Goal: Task Accomplishment & Management: Manage account settings

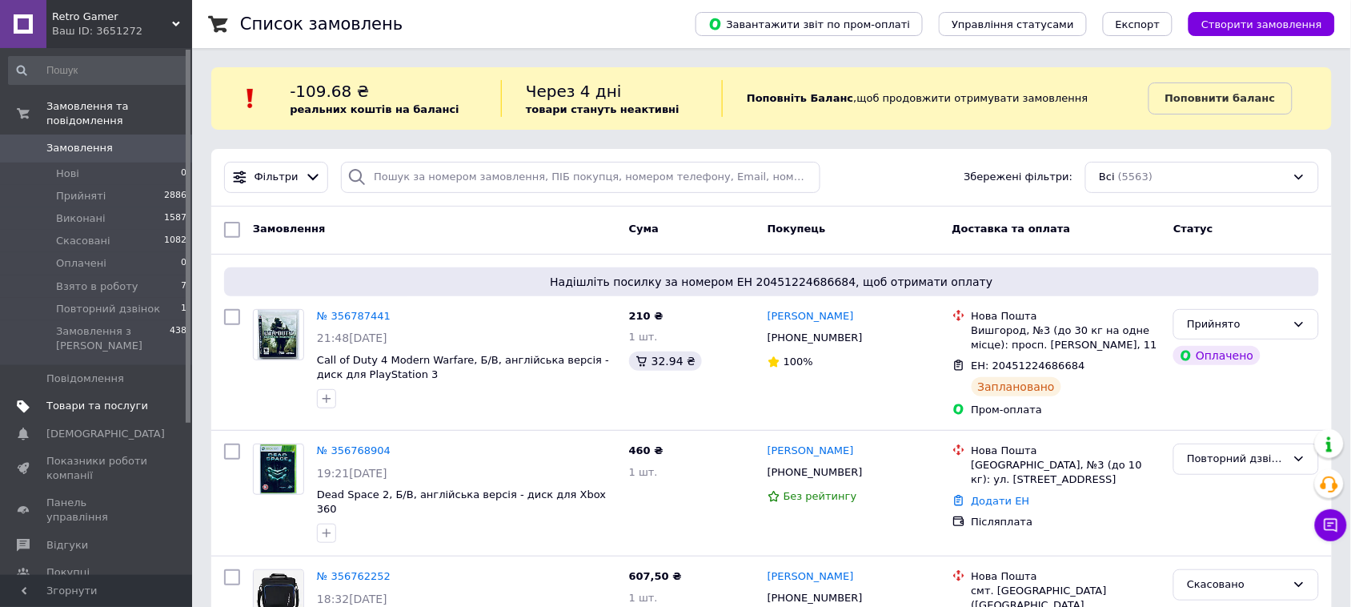
click at [93, 399] on span "Товари та послуги" at bounding box center [97, 406] width 102 height 14
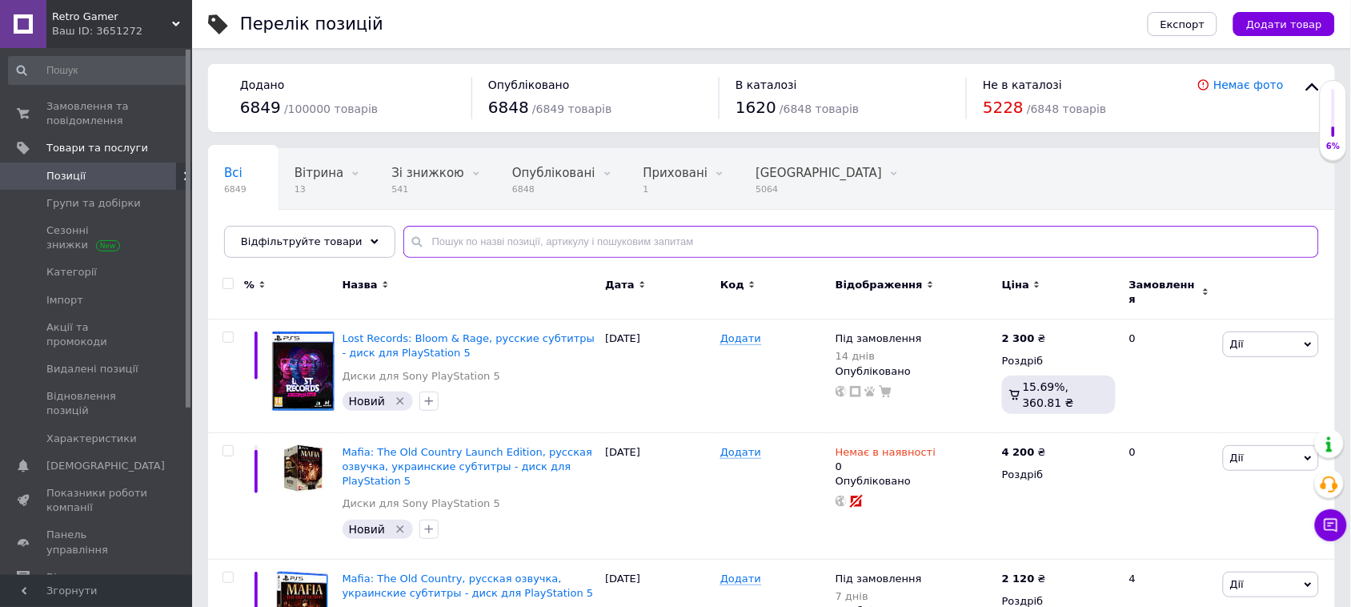
click at [596, 244] on input "text" at bounding box center [860, 242] width 915 height 32
paste input "Watch Dogs 2"
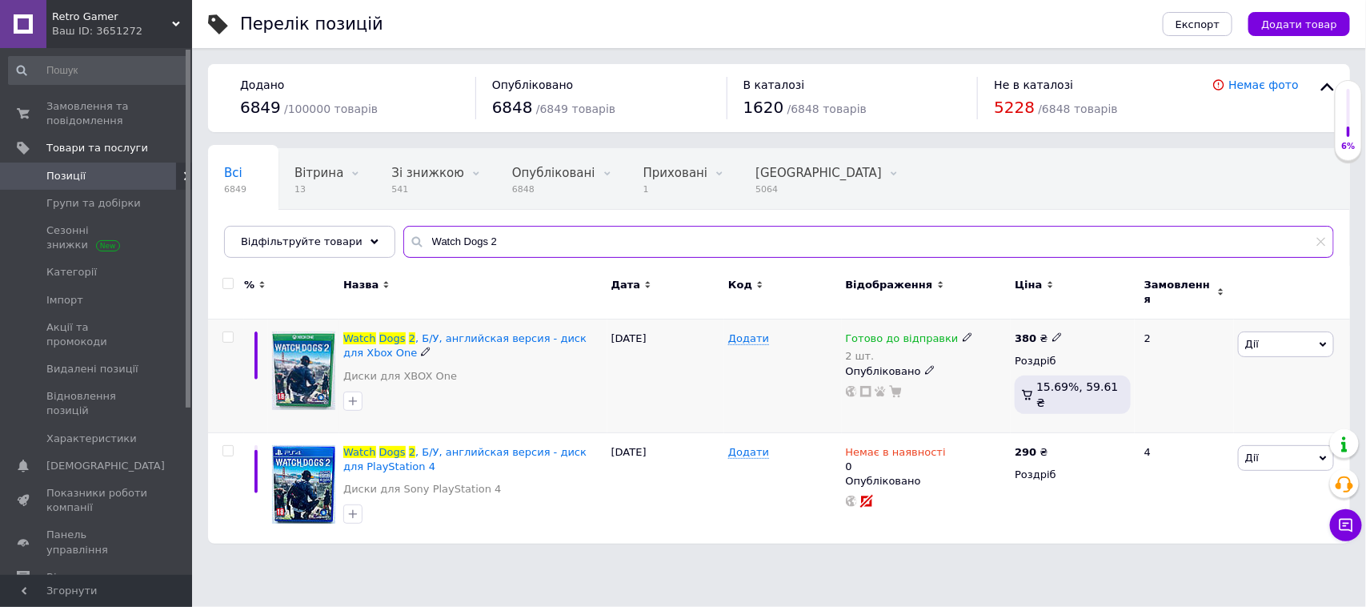
type input "Watch Dogs 2"
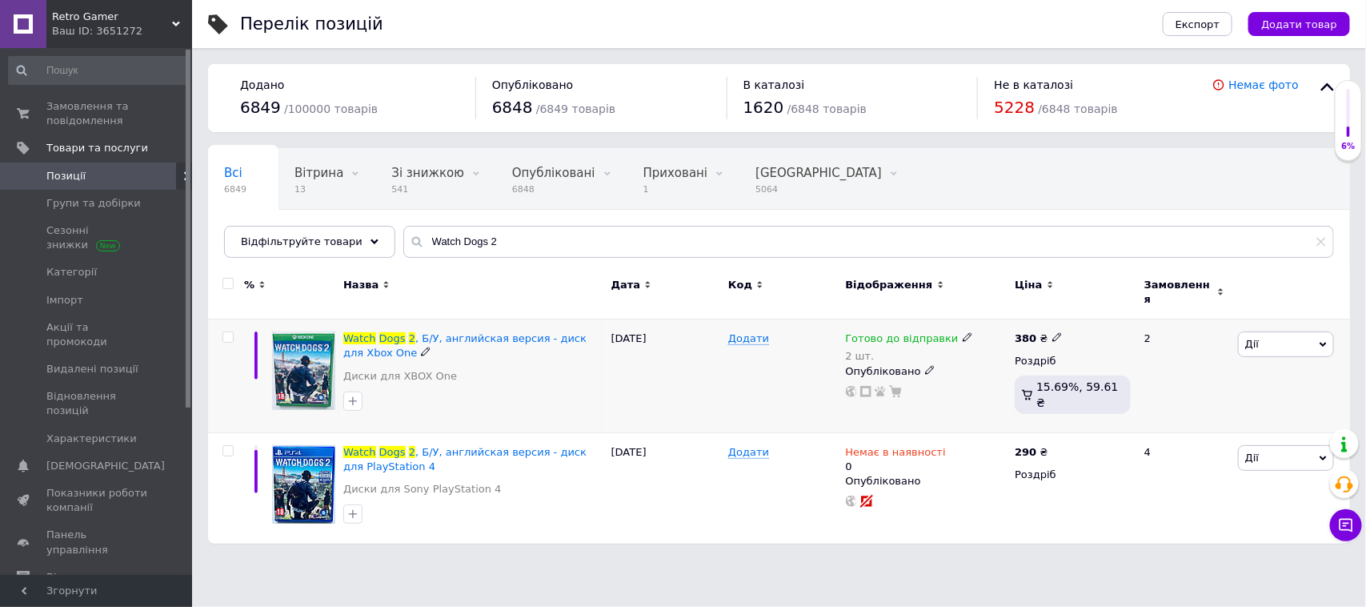
click at [963, 332] on icon at bounding box center [968, 337] width 10 height 10
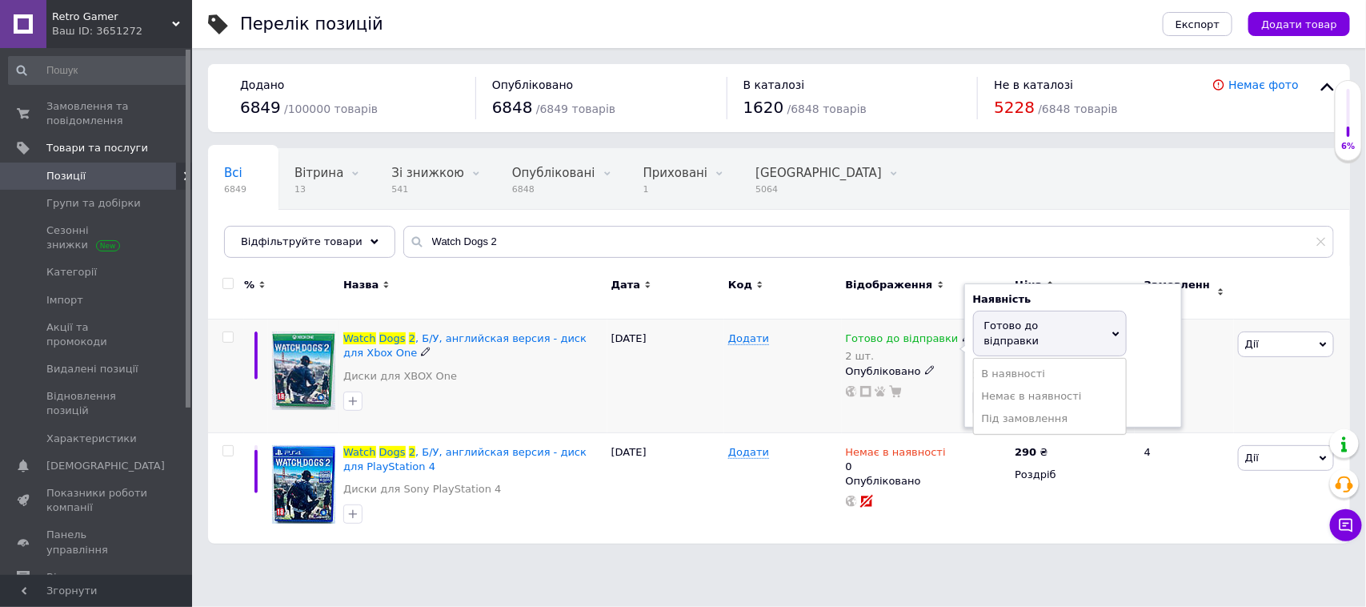
click at [1150, 368] on div "Залишки 2 шт." at bounding box center [1073, 393] width 200 height 50
drag, startPoint x: 1003, startPoint y: 378, endPoint x: 964, endPoint y: 378, distance: 38.4
click at [964, 378] on div "Наявність [PERSON_NAME] до відправки В наявності Немає в наявності Під замовлен…" at bounding box center [1073, 355] width 218 height 144
type input "1"
click at [695, 387] on div "[DATE]" at bounding box center [665, 376] width 117 height 114
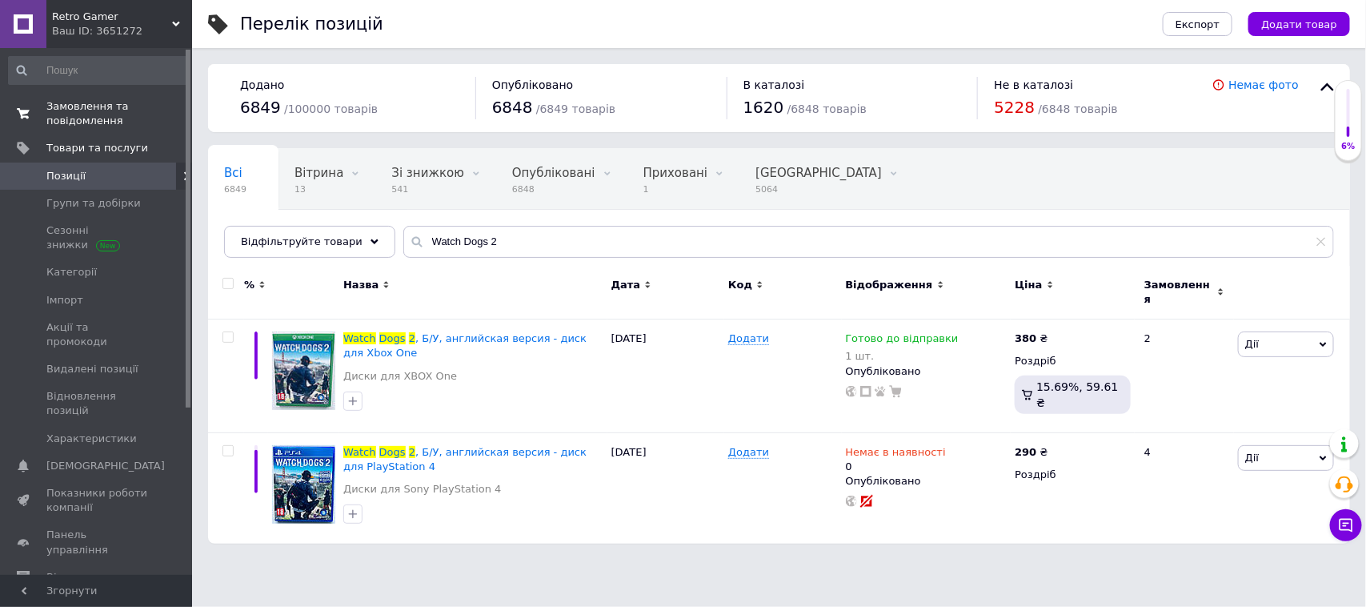
click at [110, 102] on span "Замовлення та повідомлення" at bounding box center [97, 113] width 102 height 29
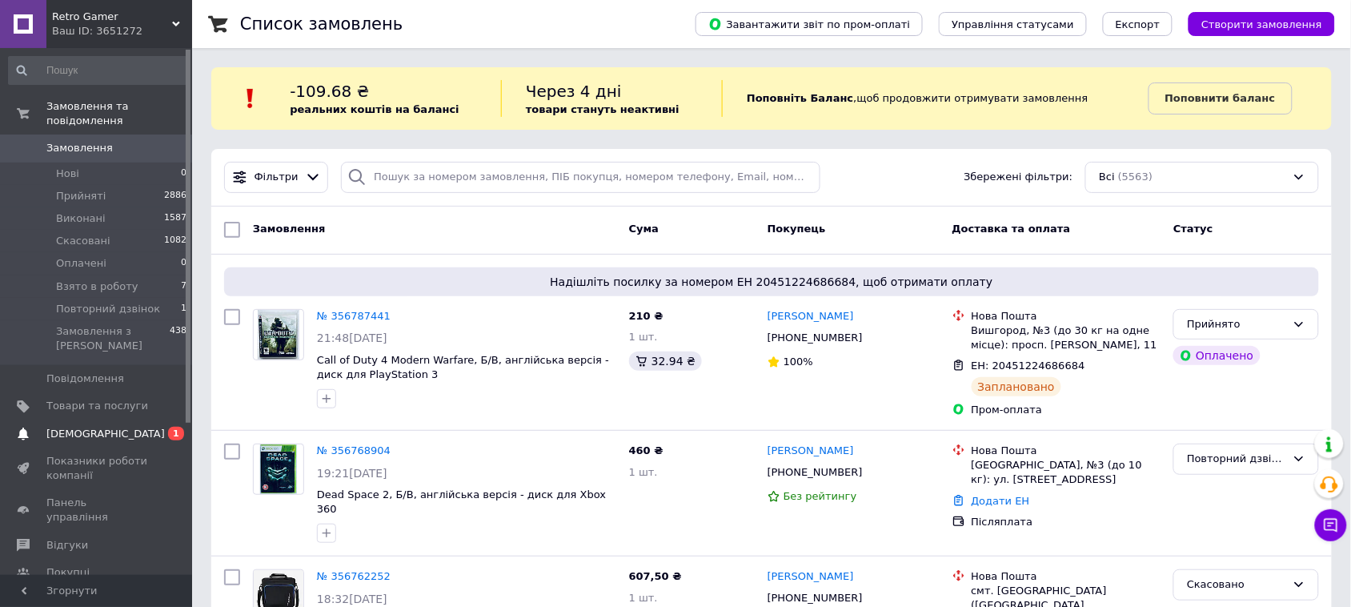
click at [94, 427] on span "[DEMOGRAPHIC_DATA]" at bounding box center [105, 434] width 118 height 14
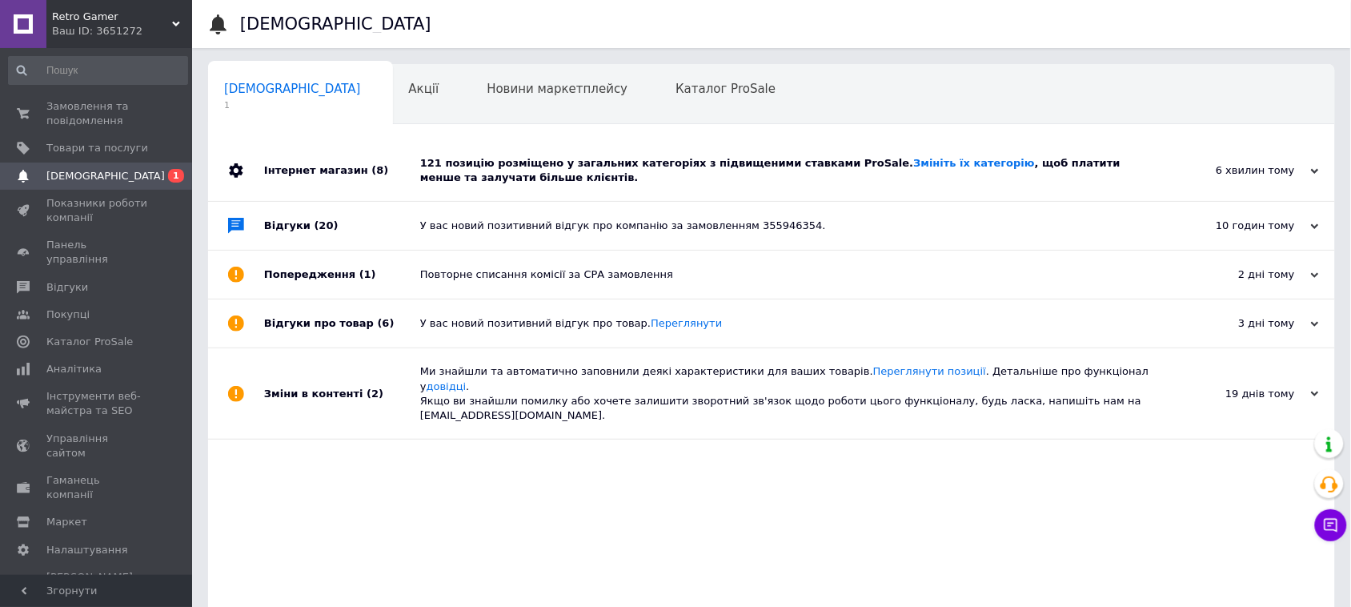
click at [517, 180] on div "121 позицію розміщено у загальних категоріях з підвищеними ставками ProSale. Зм…" at bounding box center [789, 170] width 739 height 29
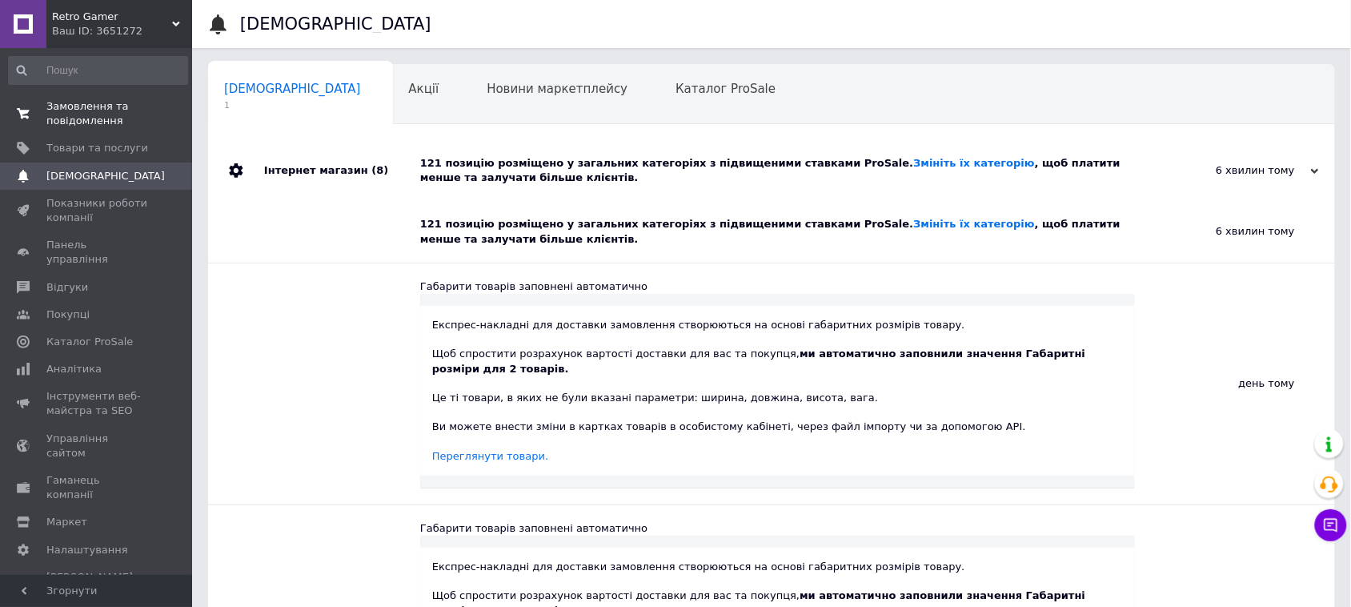
click at [102, 110] on span "Замовлення та повідомлення" at bounding box center [97, 113] width 102 height 29
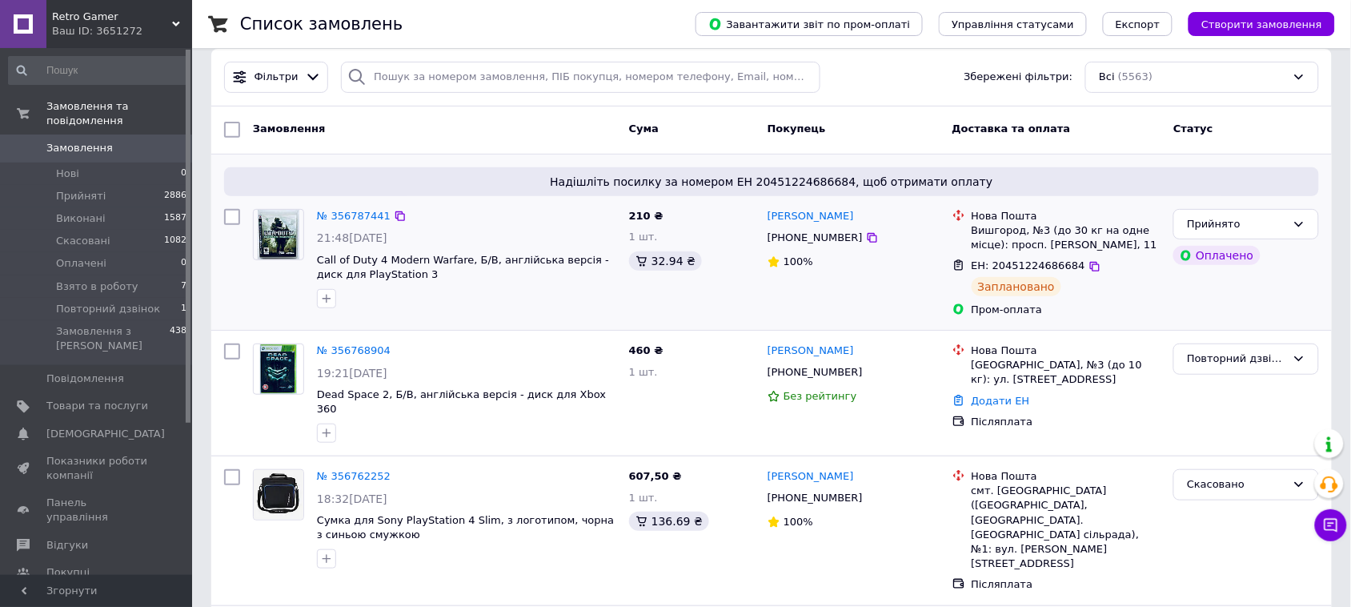
scroll to position [200, 0]
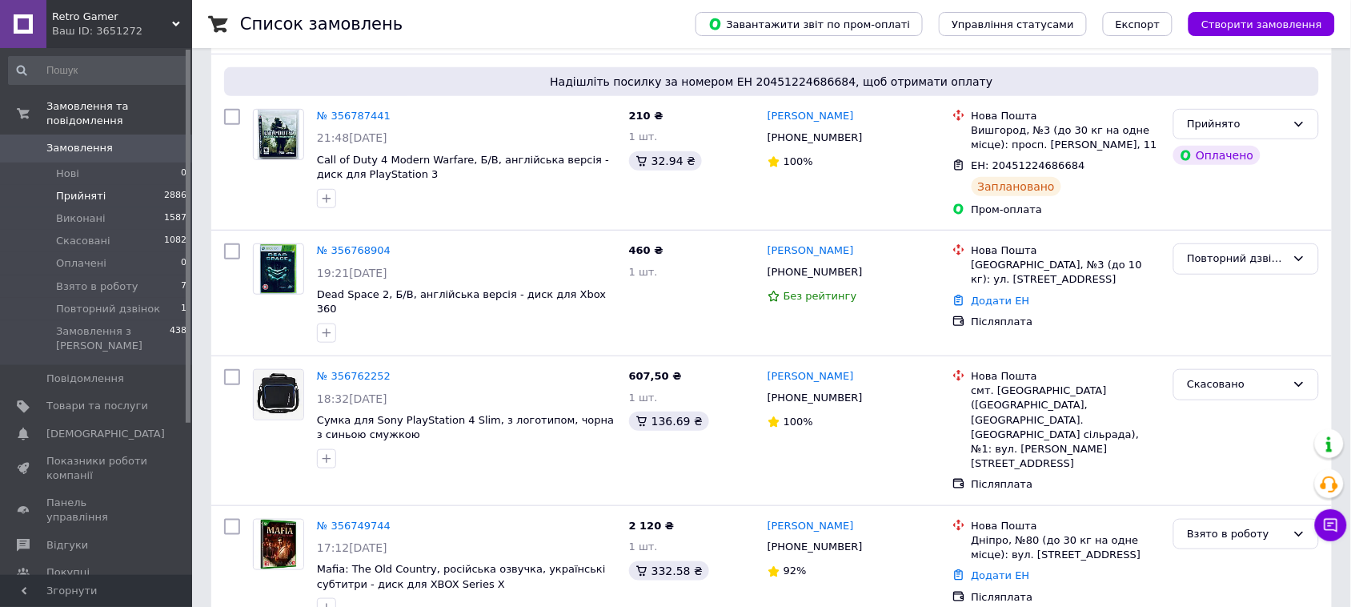
click at [93, 189] on span "Прийняті" at bounding box center [81, 196] width 50 height 14
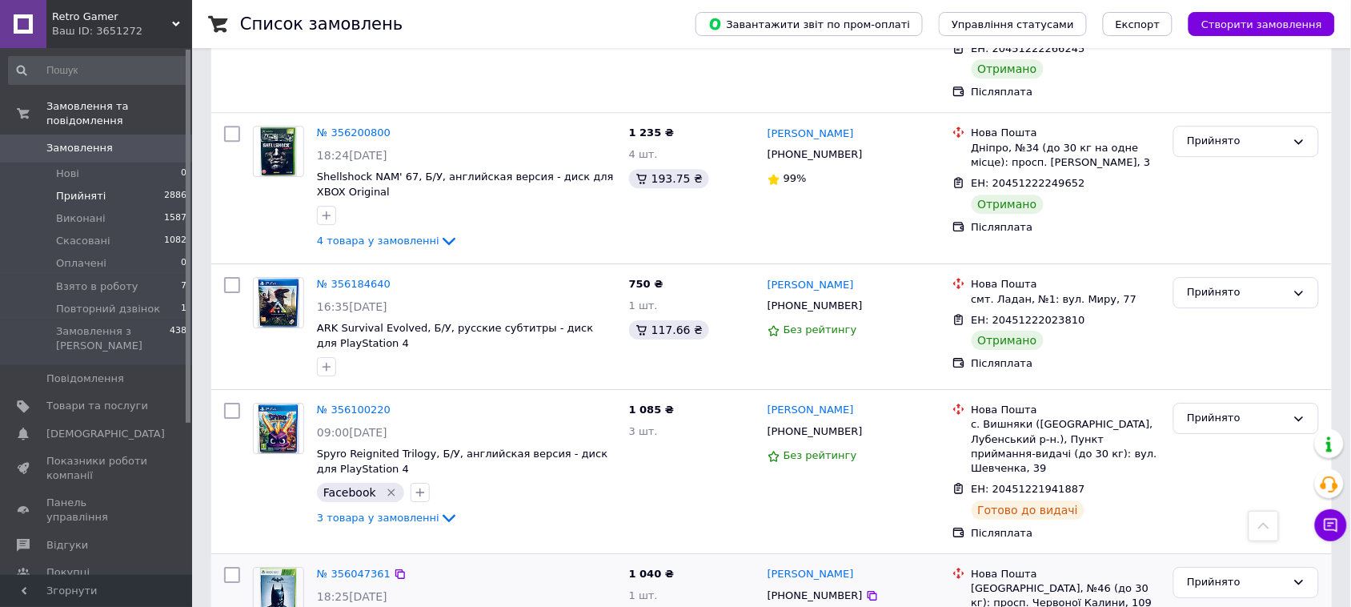
scroll to position [3051, 0]
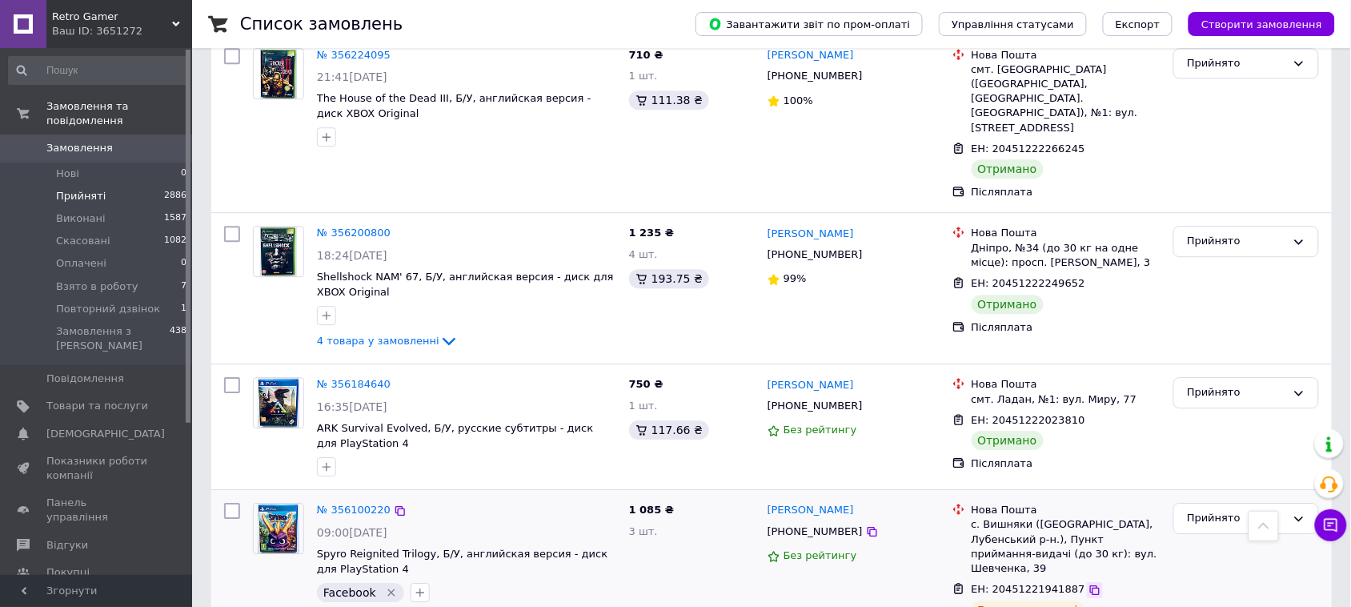
click at [1088, 583] on icon at bounding box center [1094, 589] width 13 height 13
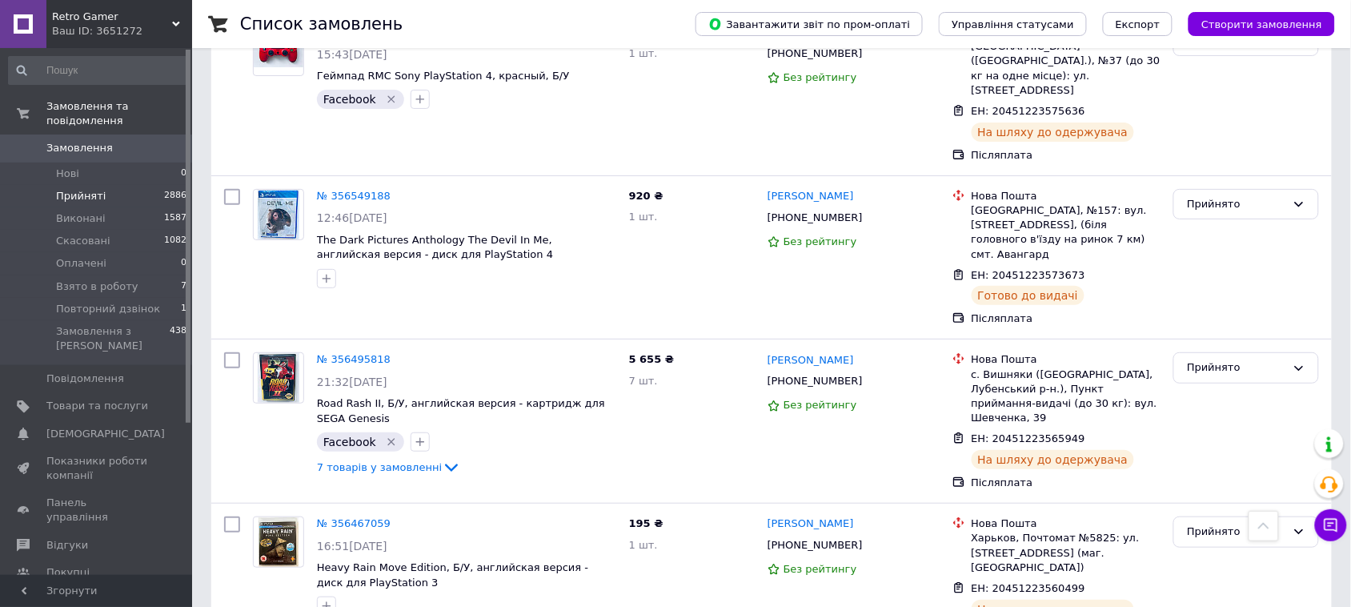
scroll to position [1750, 0]
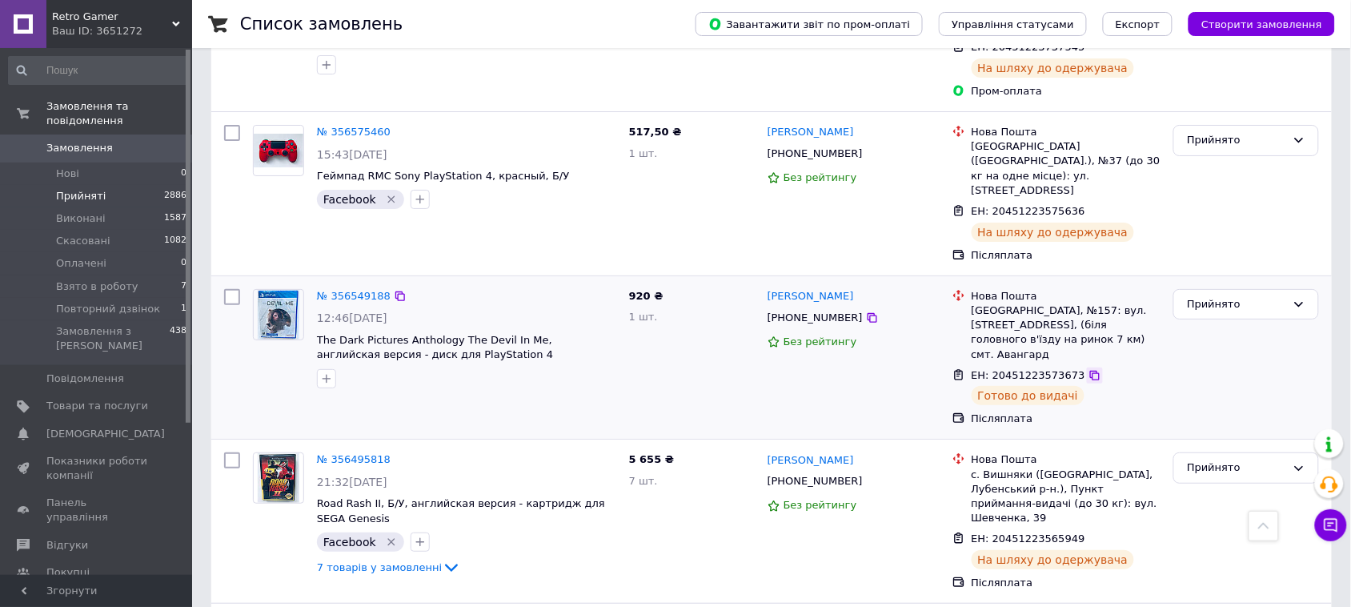
click at [1088, 369] on icon at bounding box center [1094, 375] width 13 height 13
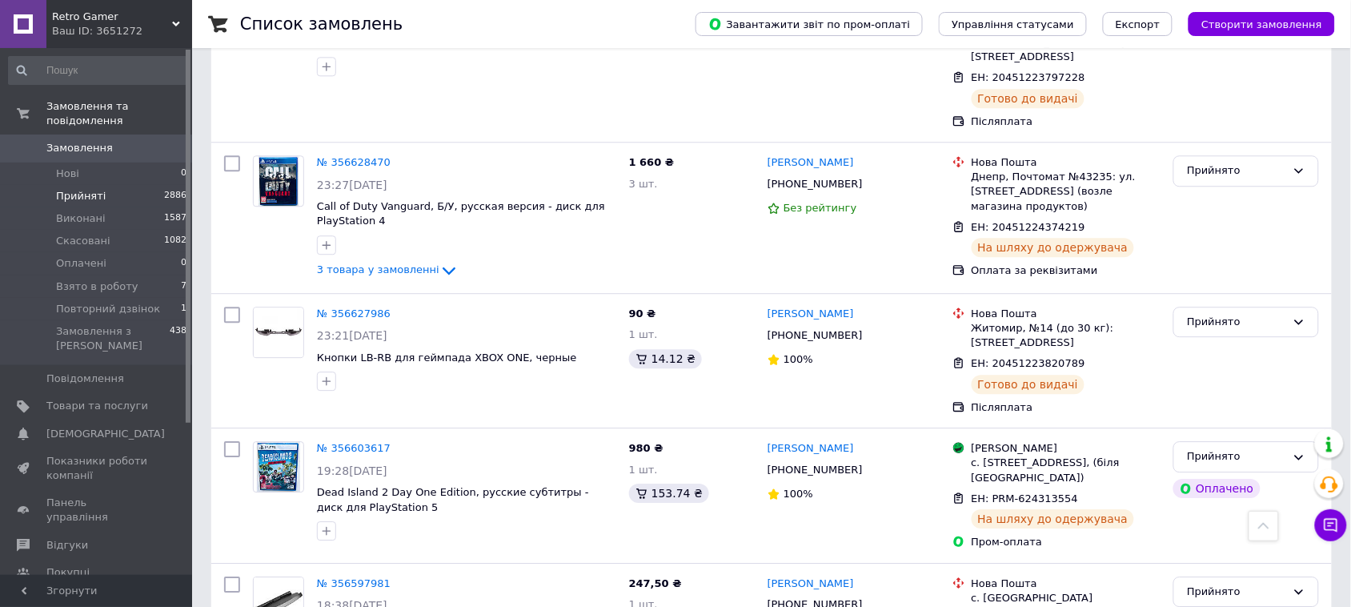
scroll to position [1050, 0]
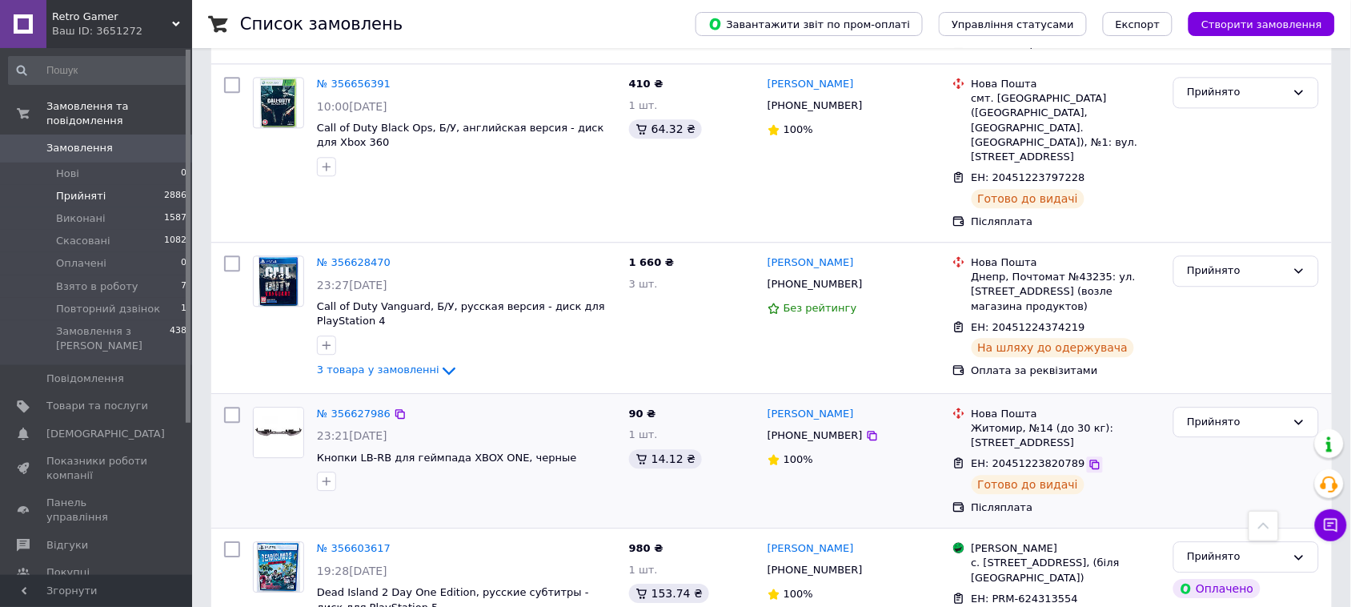
click at [1088, 458] on icon at bounding box center [1094, 464] width 13 height 13
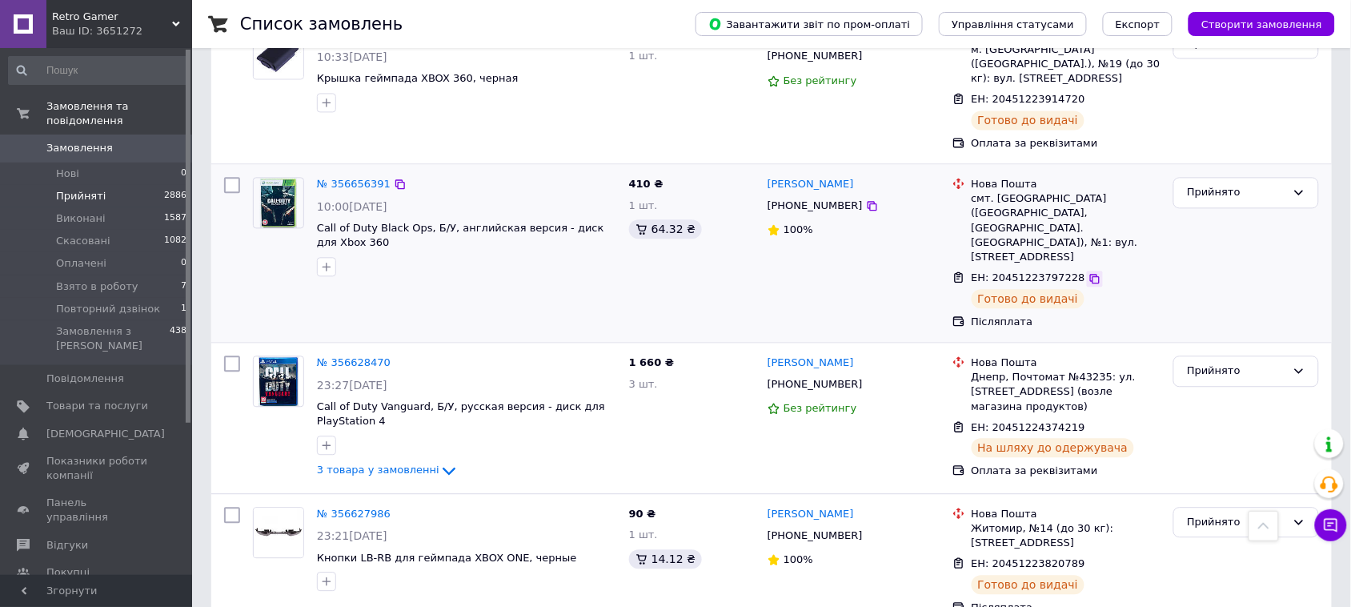
click at [1090, 274] on icon at bounding box center [1095, 279] width 10 height 10
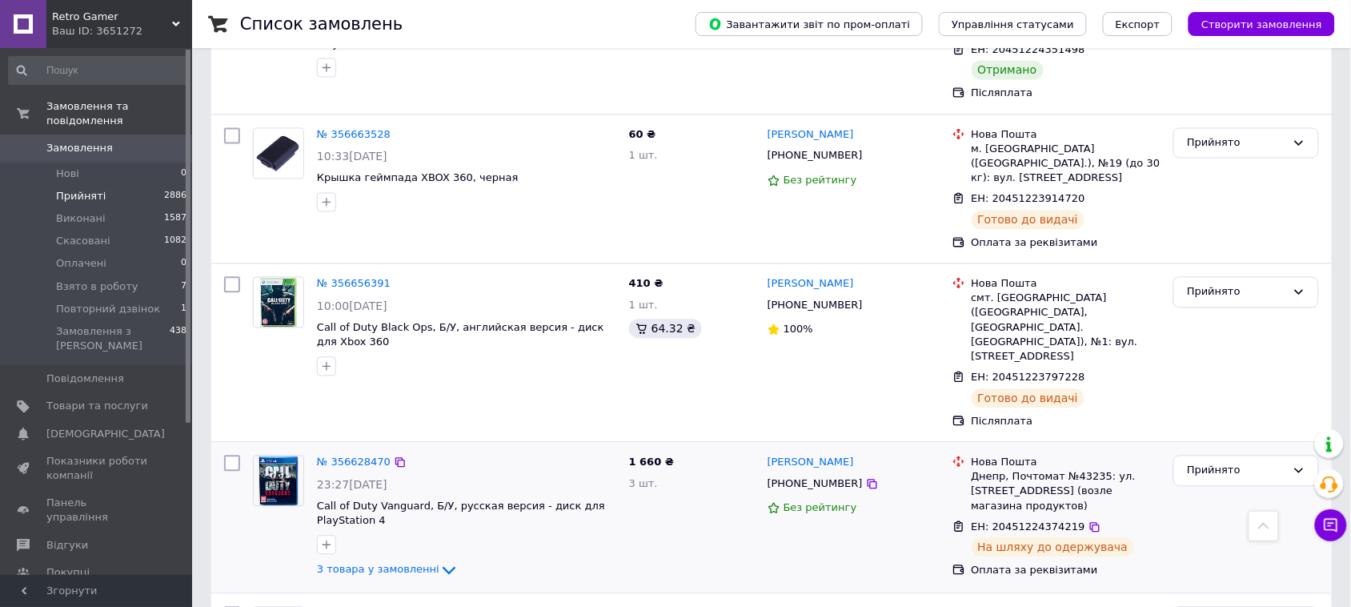
scroll to position [750, 0]
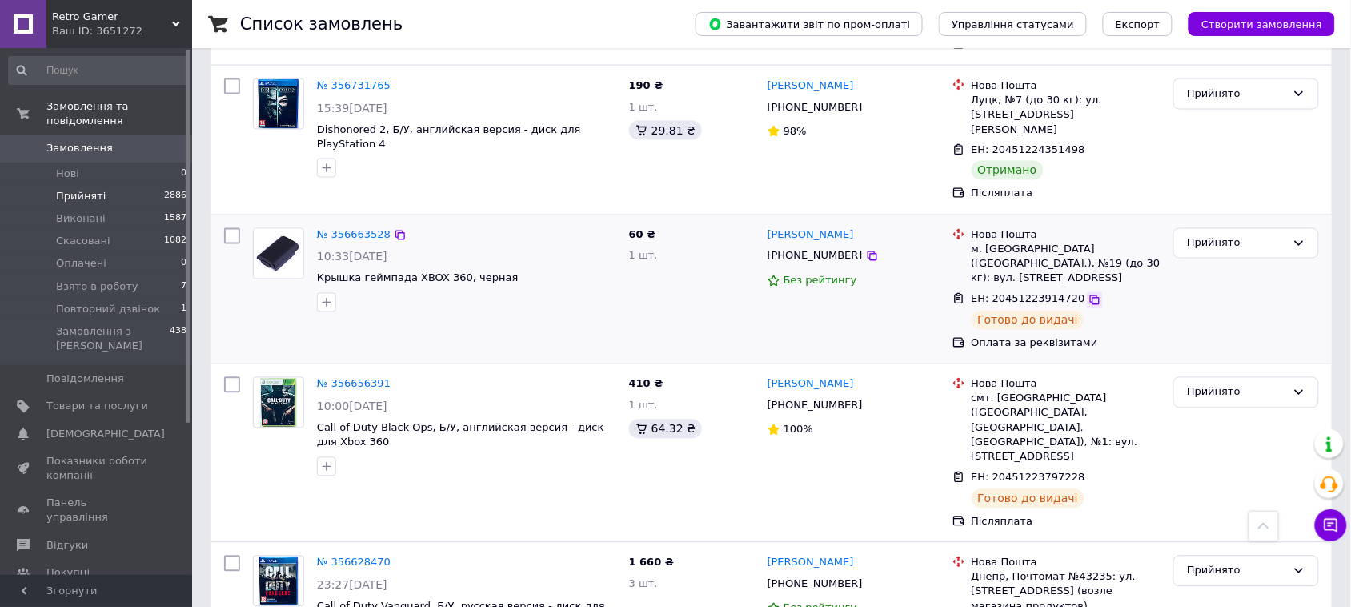
click at [1088, 294] on icon at bounding box center [1094, 300] width 13 height 13
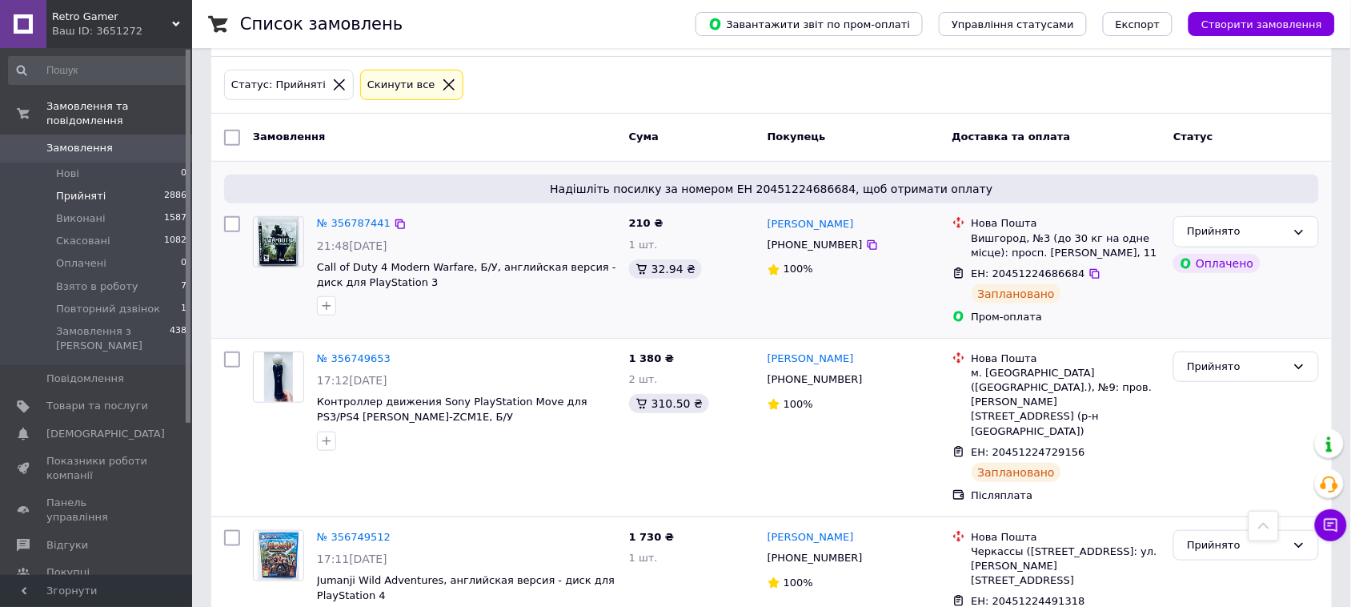
scroll to position [50, 0]
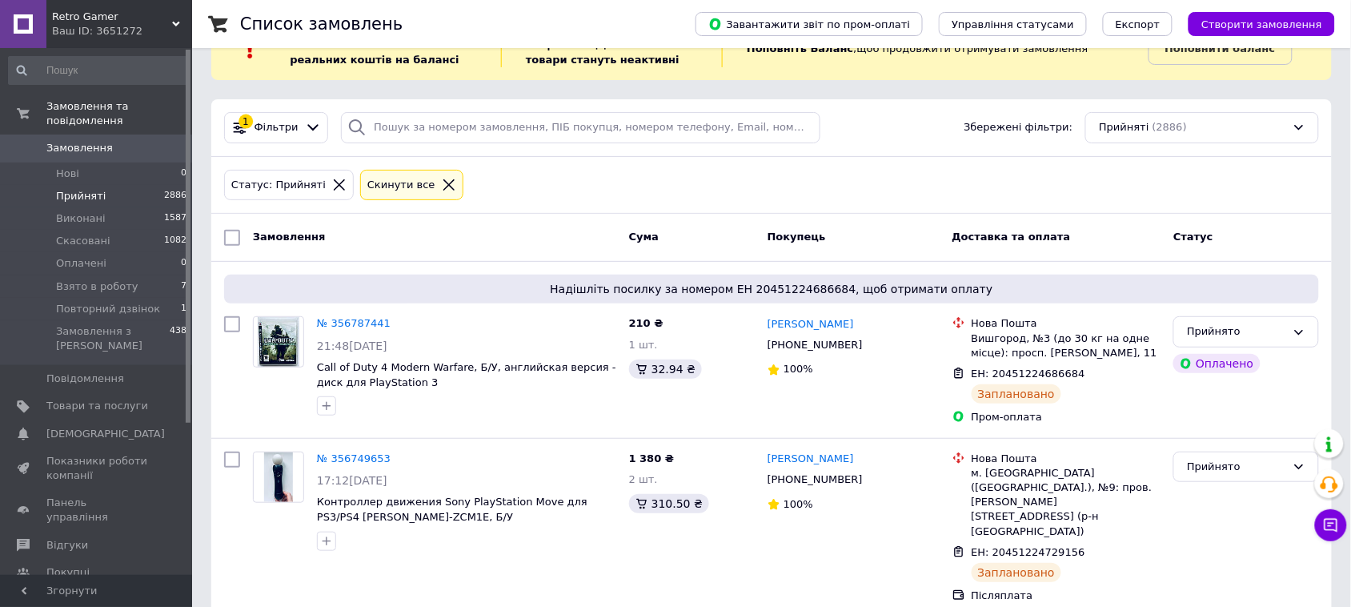
click at [86, 141] on span "Замовлення" at bounding box center [79, 148] width 66 height 14
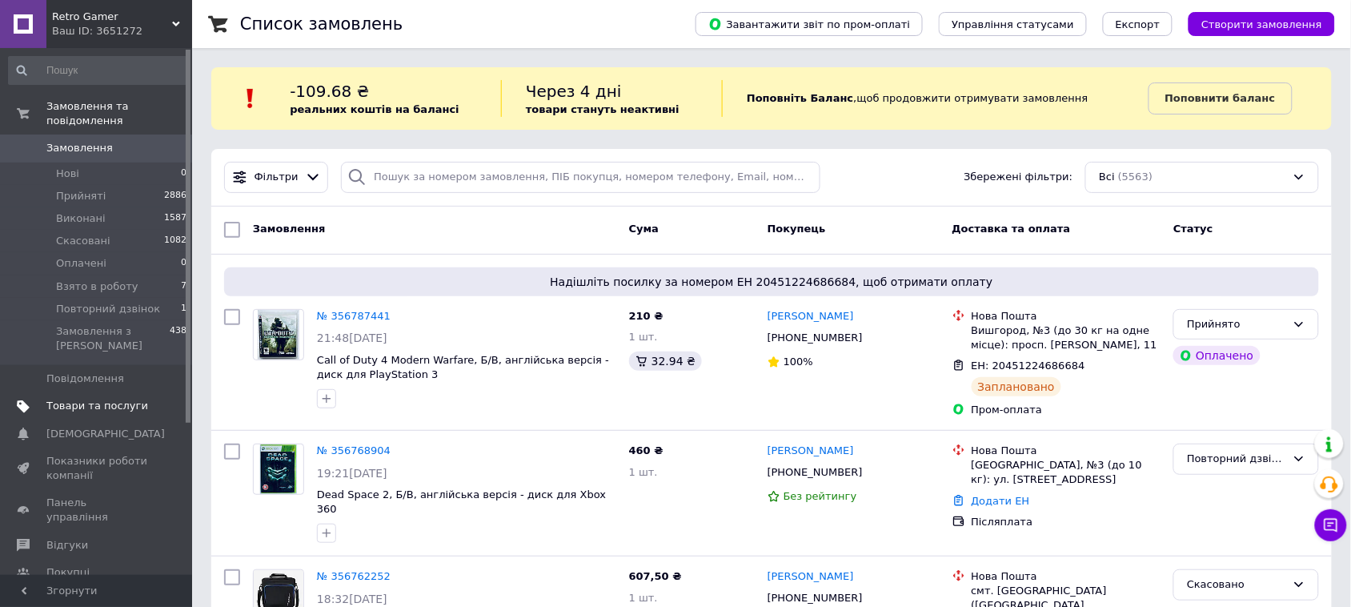
click at [102, 399] on span "Товари та послуги" at bounding box center [97, 406] width 102 height 14
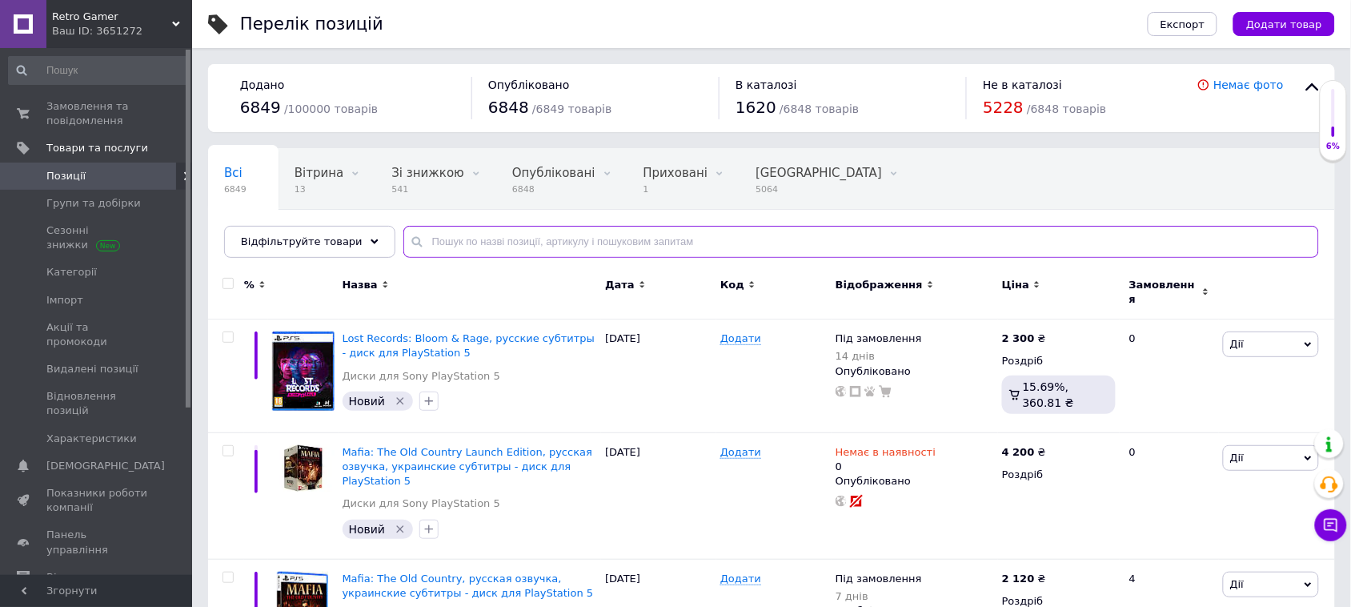
click at [578, 241] on input "text" at bounding box center [860, 242] width 915 height 32
paste input "Age of Wonder Planetfall Day One Edition"
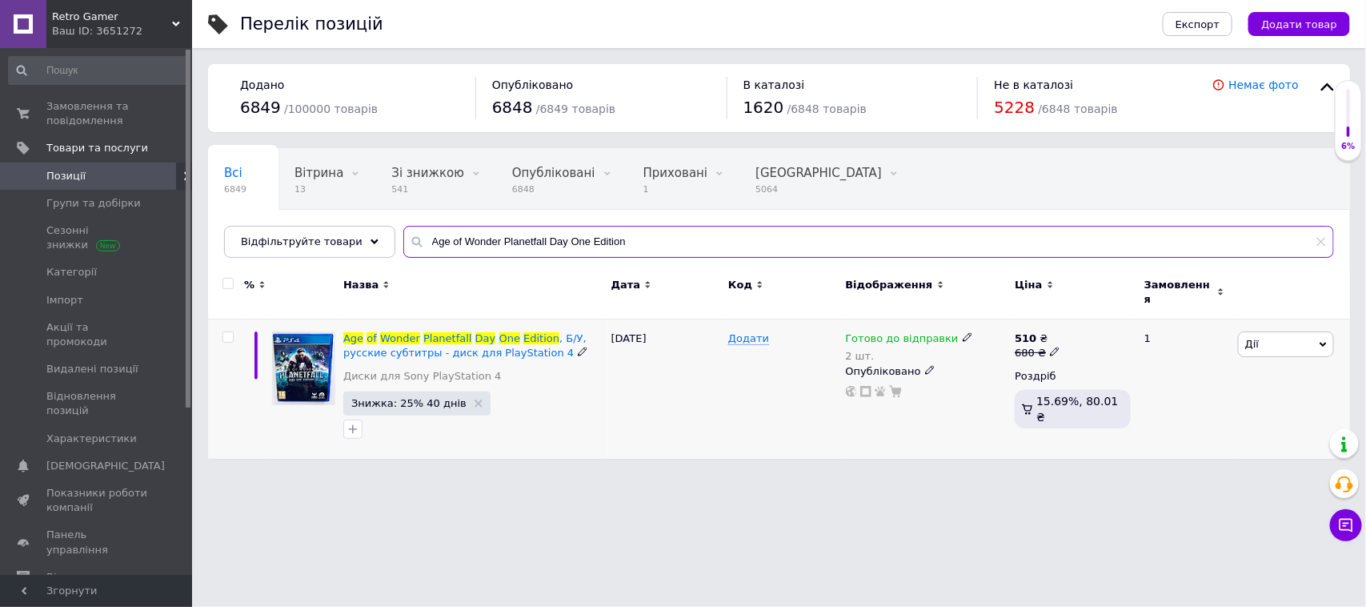
type input "Age of Wonder Planetfall Day One Edition"
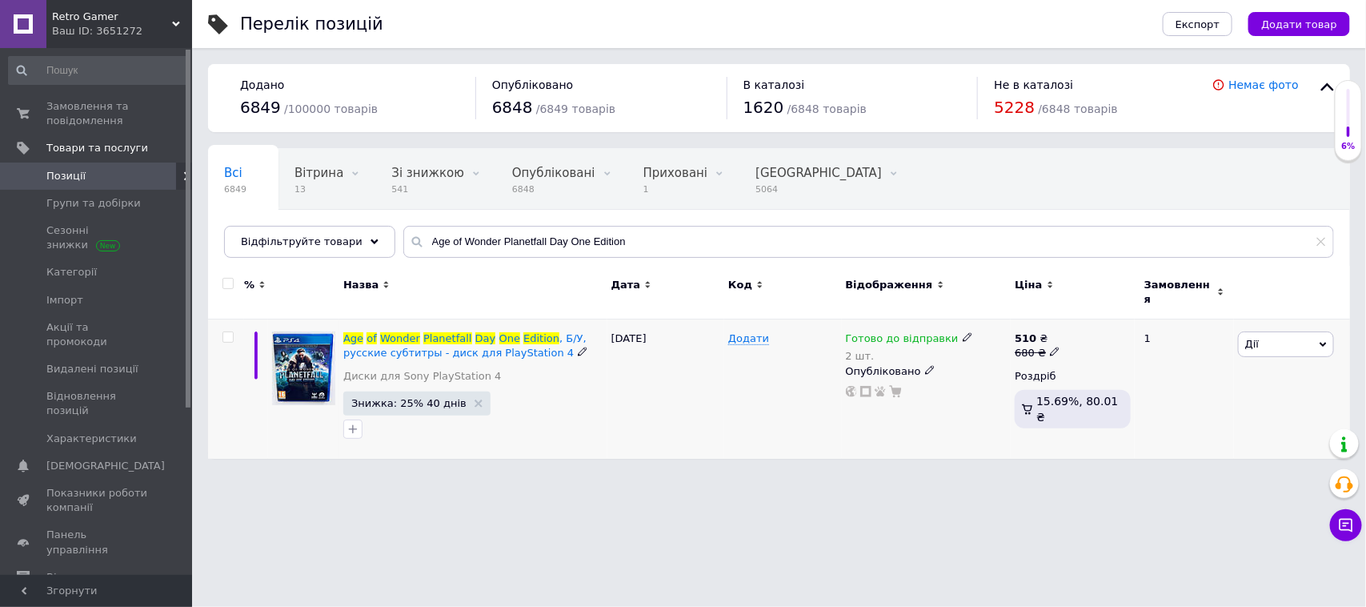
click at [963, 332] on icon at bounding box center [968, 337] width 10 height 10
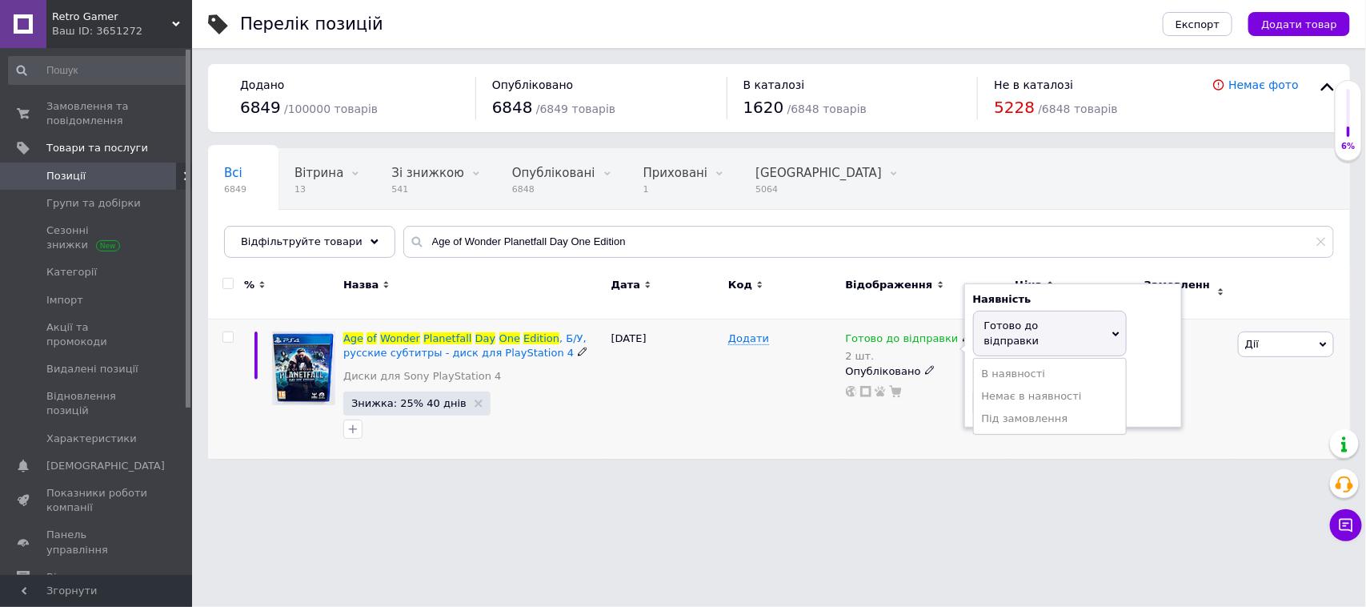
click at [1149, 368] on div "Залишки 2 шт." at bounding box center [1073, 393] width 200 height 50
drag, startPoint x: 1003, startPoint y: 379, endPoint x: 967, endPoint y: 379, distance: 36.0
click at [967, 379] on div "Наявність Готово до відправки В наявності Немає в наявності Під замовлення Зали…" at bounding box center [1073, 355] width 218 height 144
type input "1"
click at [734, 380] on div "Додати" at bounding box center [782, 388] width 117 height 139
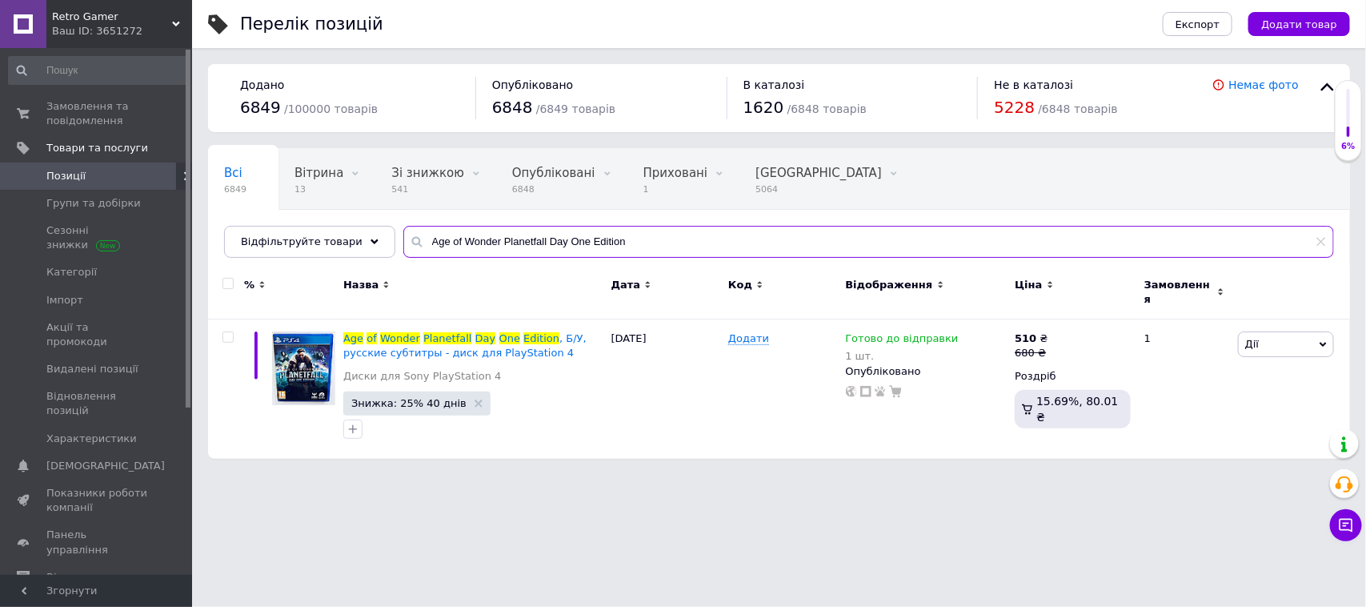
click at [503, 230] on input "Age of Wonder Planetfall Day One Edition" at bounding box center [868, 242] width 931 height 32
paste input "Pillars of Eternity Complet"
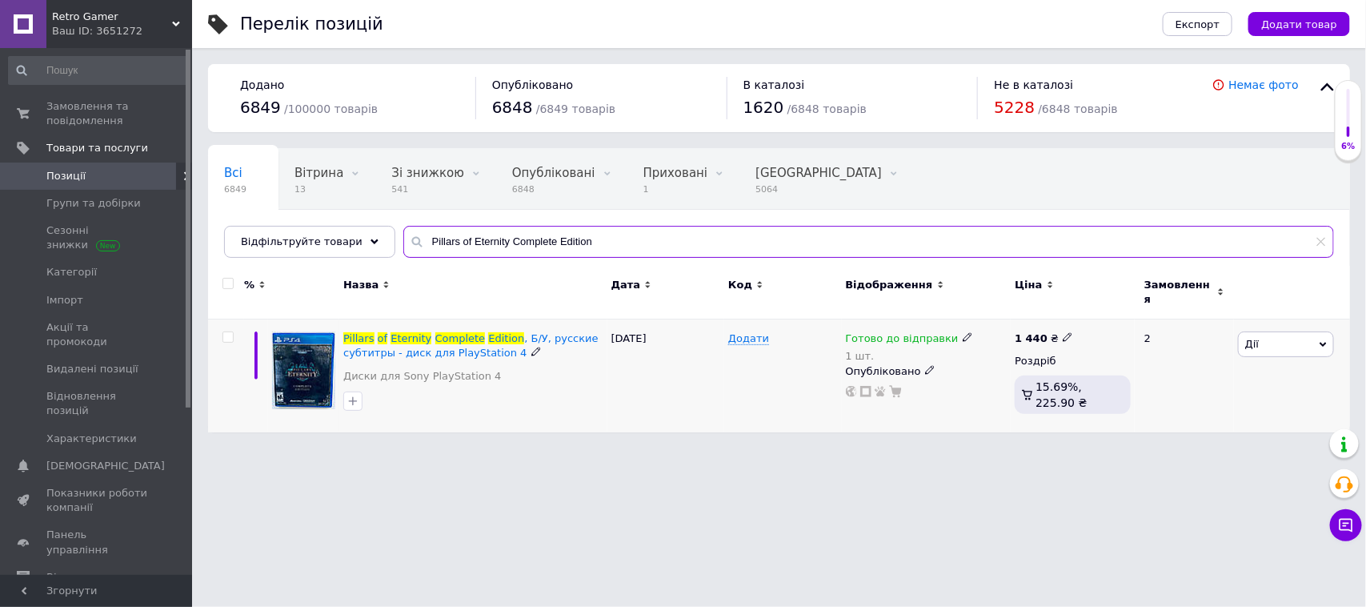
type input "Pillars of Eternity Complete Edition"
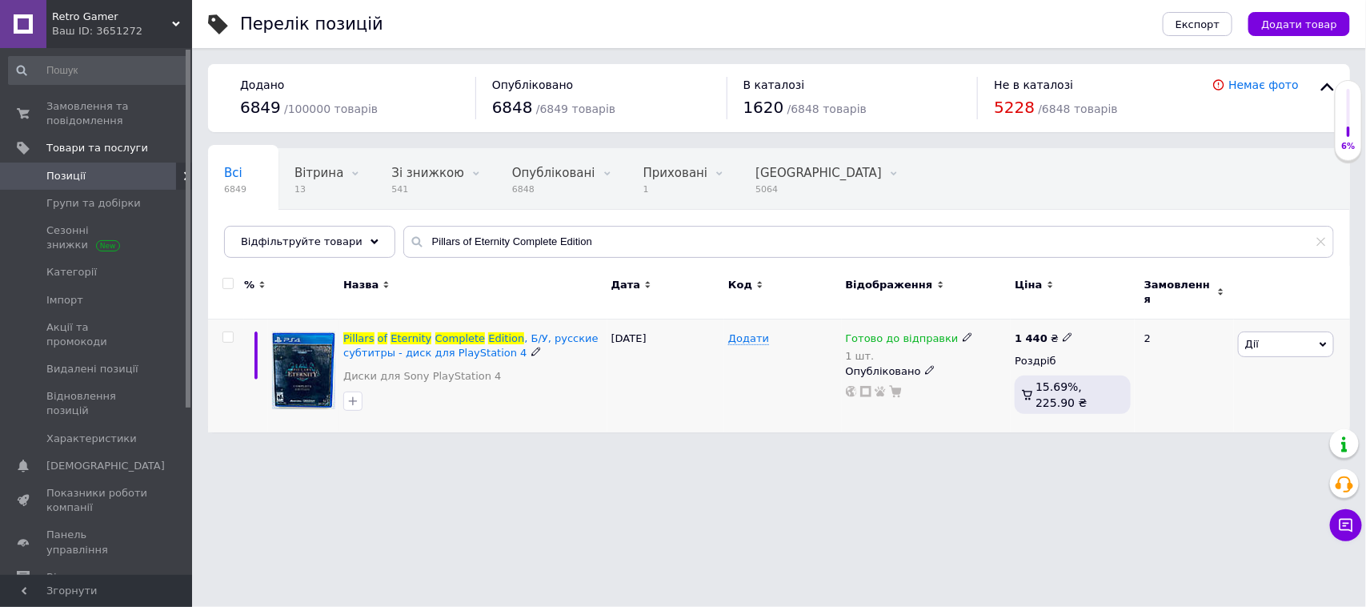
click at [963, 332] on icon at bounding box center [968, 337] width 10 height 10
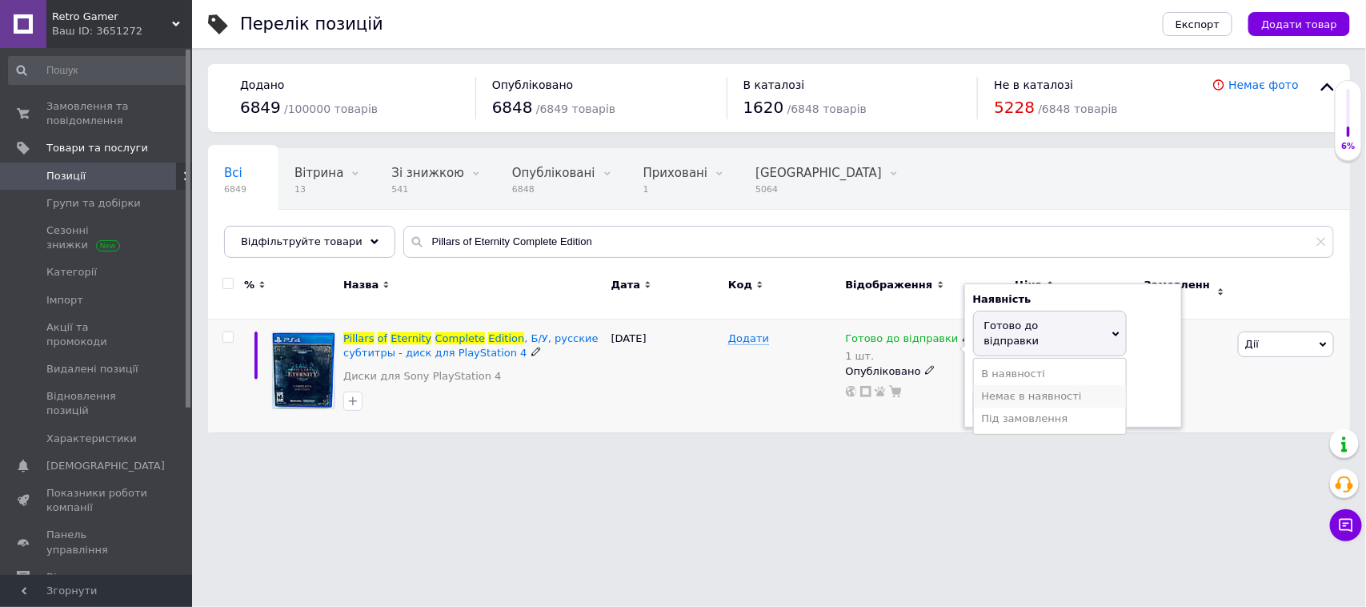
click at [1006, 385] on li "Немає в наявності" at bounding box center [1050, 396] width 152 height 22
drag, startPoint x: 999, startPoint y: 376, endPoint x: 973, endPoint y: 375, distance: 25.7
click at [973, 375] on input "1" at bounding box center [1034, 388] width 122 height 32
type input "0"
click at [707, 375] on div "16.04.2025" at bounding box center [665, 375] width 117 height 113
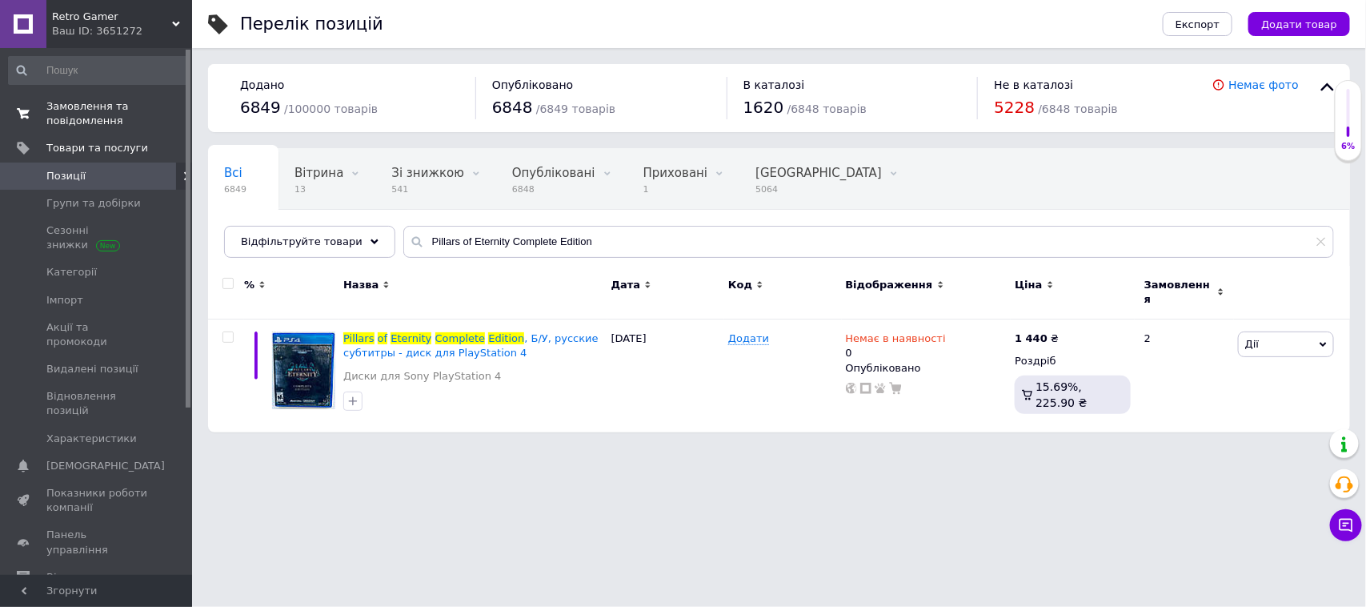
click at [78, 102] on span "Замовлення та повідомлення" at bounding box center [97, 113] width 102 height 29
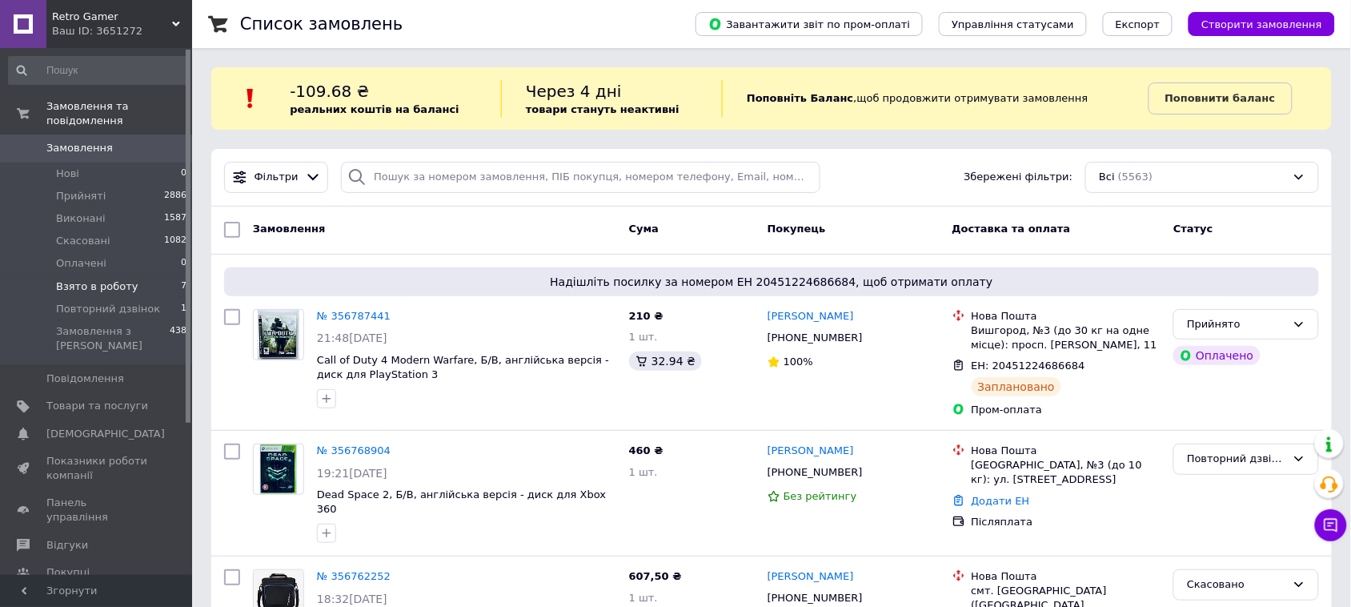
click at [112, 279] on span "Взято в роботу" at bounding box center [97, 286] width 82 height 14
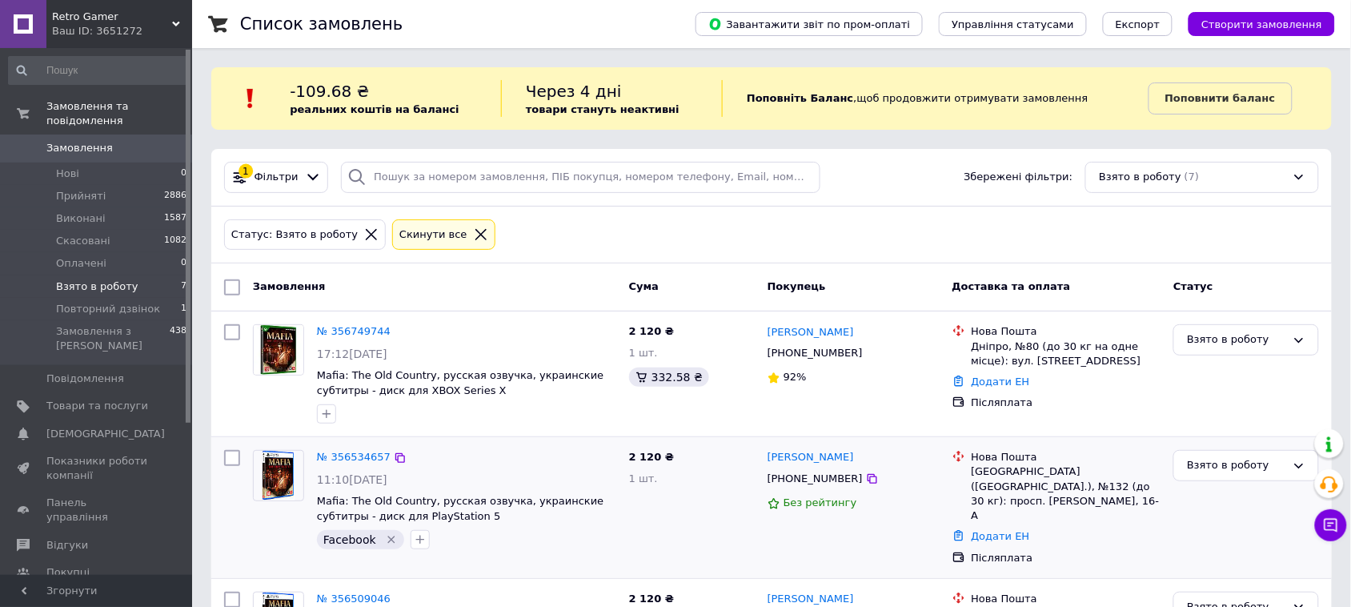
scroll to position [100, 0]
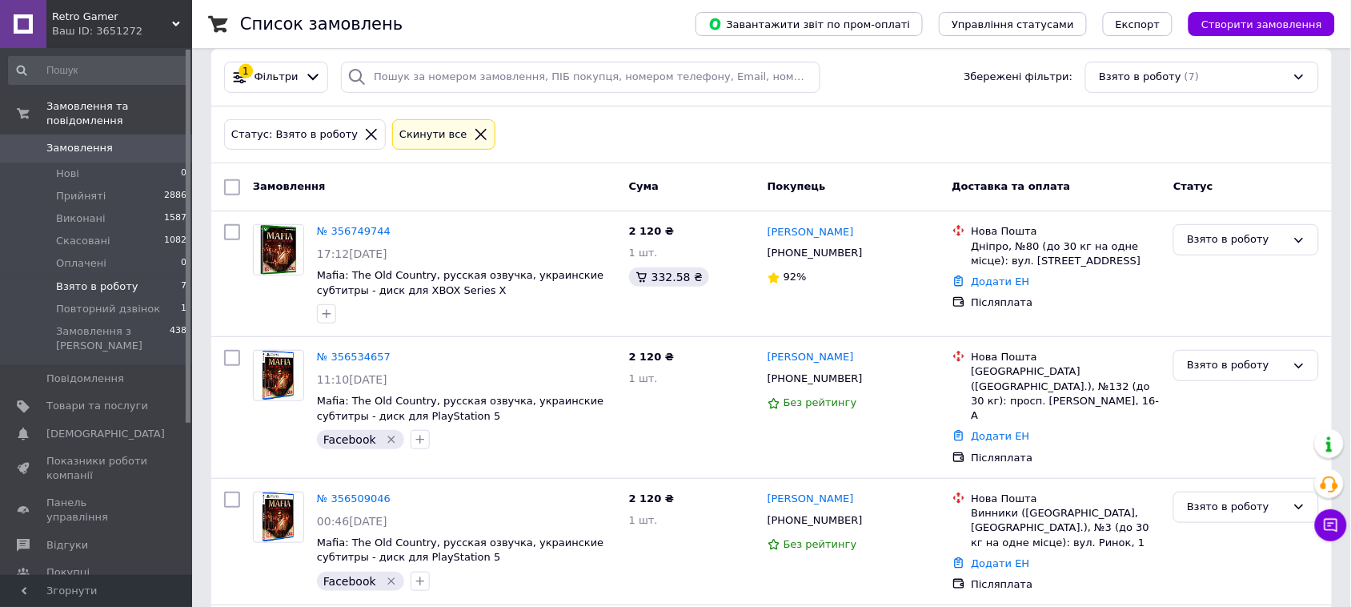
click at [94, 141] on span "Замовлення" at bounding box center [79, 148] width 66 height 14
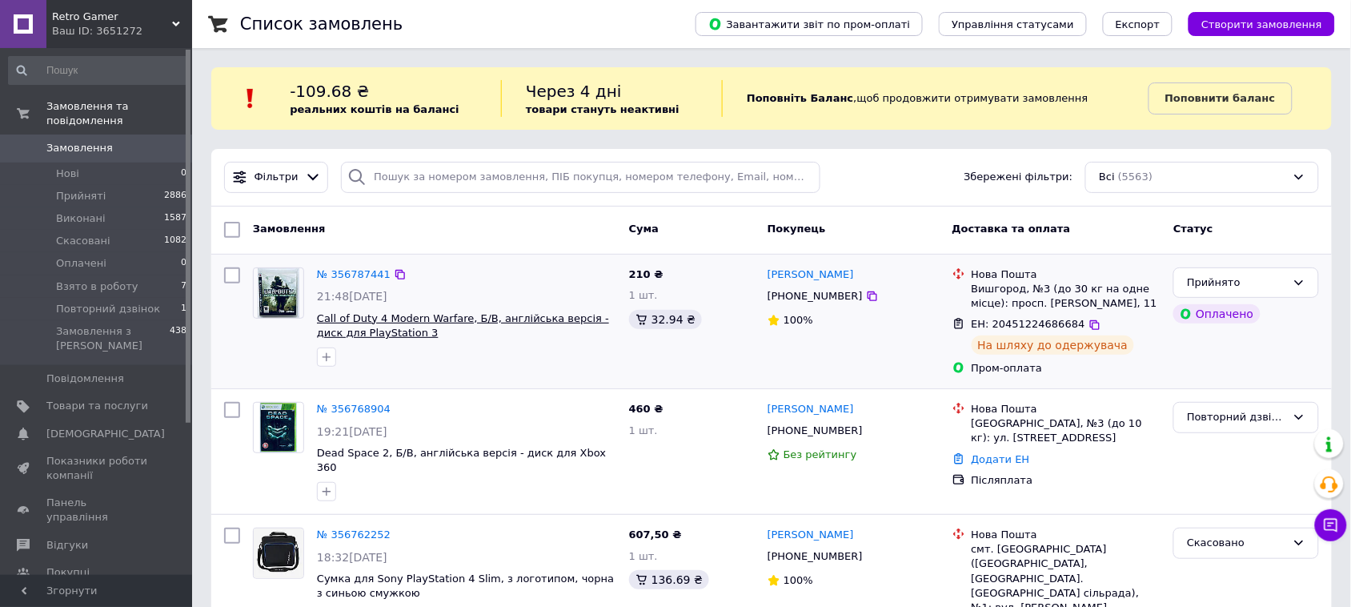
scroll to position [100, 0]
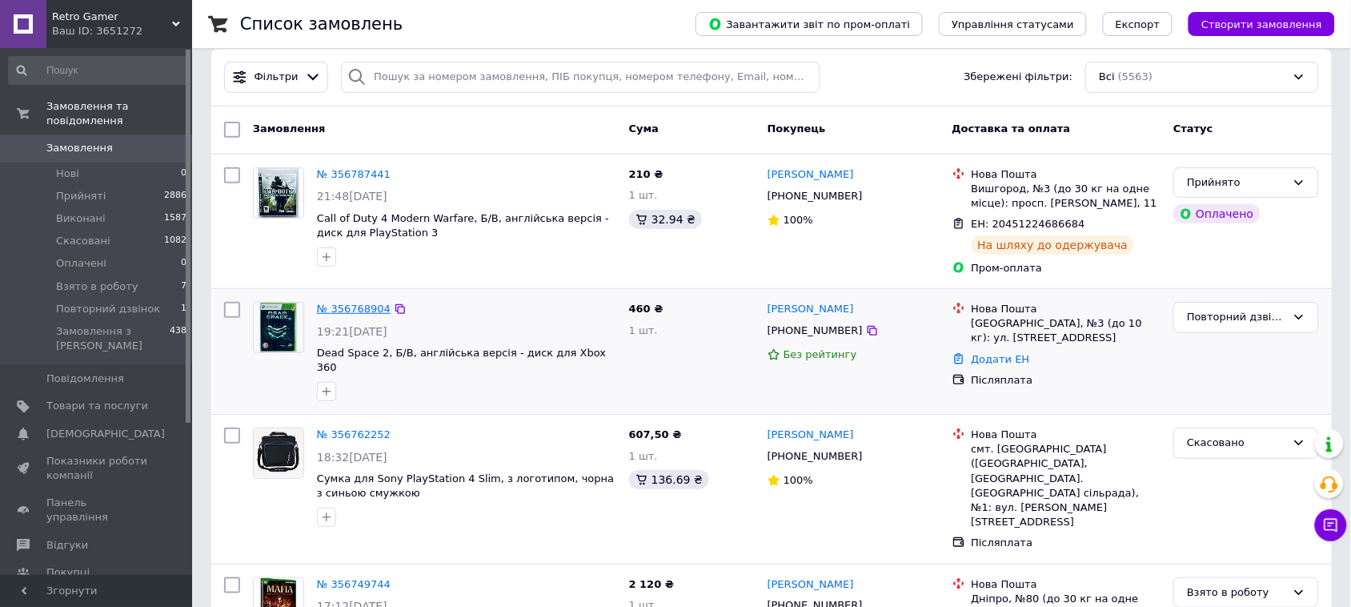
click at [358, 310] on link "№ 356768904" at bounding box center [354, 308] width 74 height 12
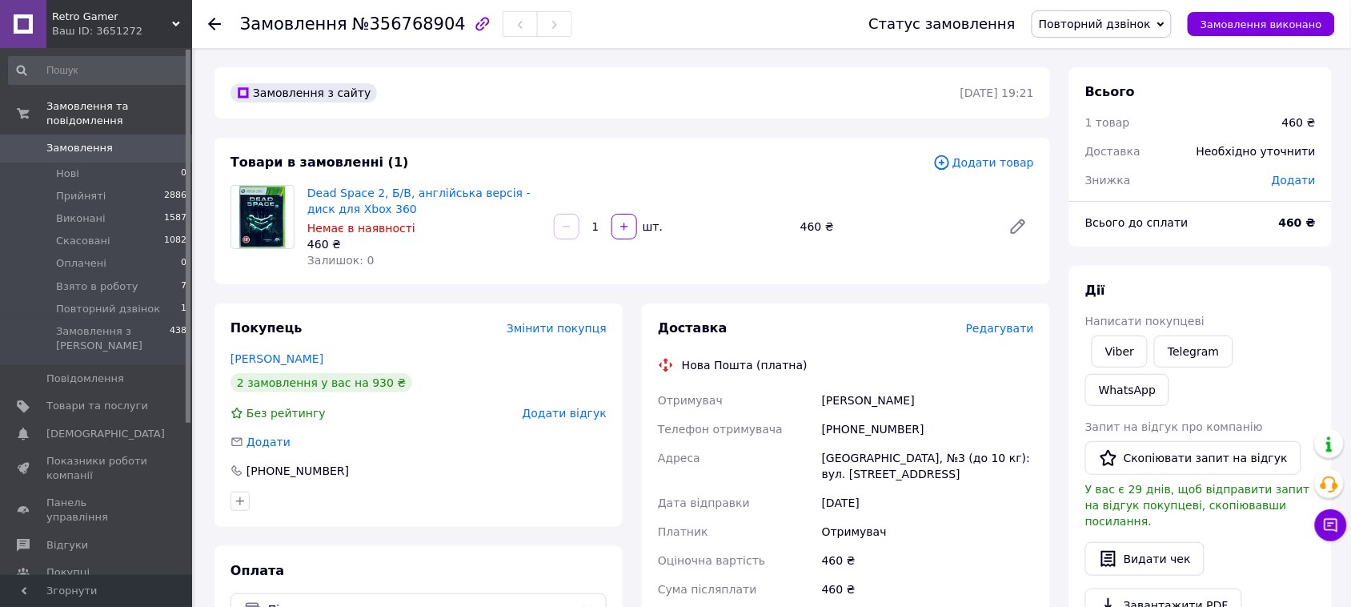
click at [1107, 33] on span "Повторний дзвінок" at bounding box center [1102, 23] width 140 height 27
click at [1102, 54] on li "Прийнято" at bounding box center [1101, 56] width 138 height 24
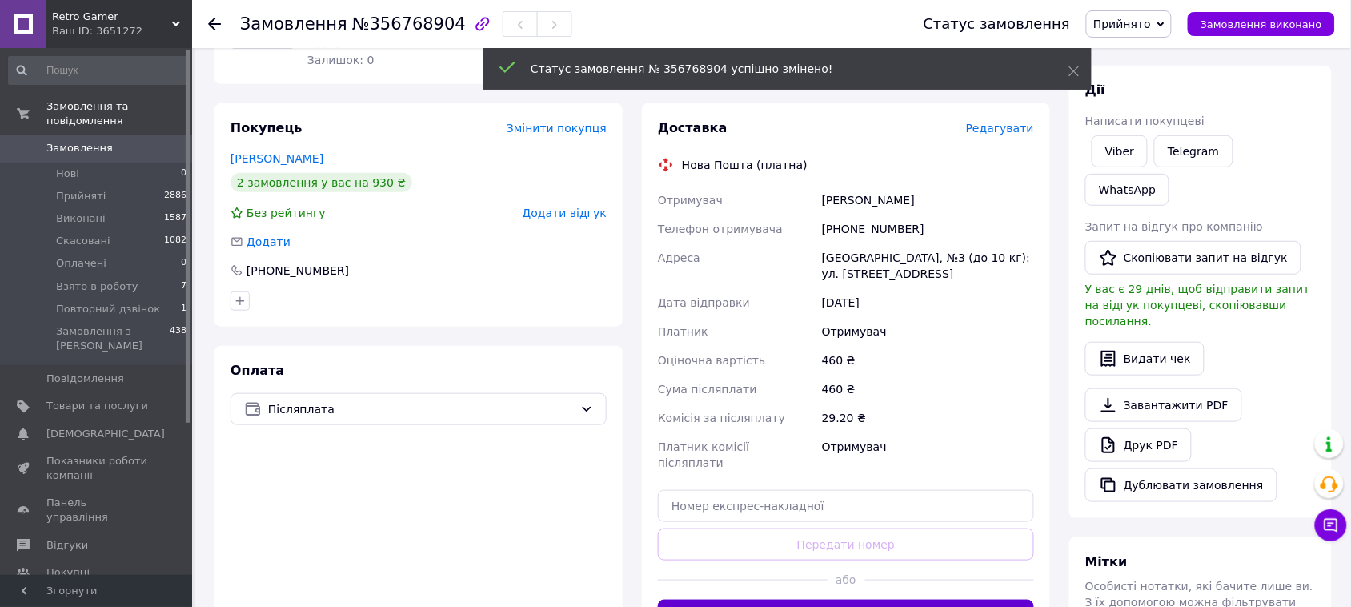
scroll to position [300, 0]
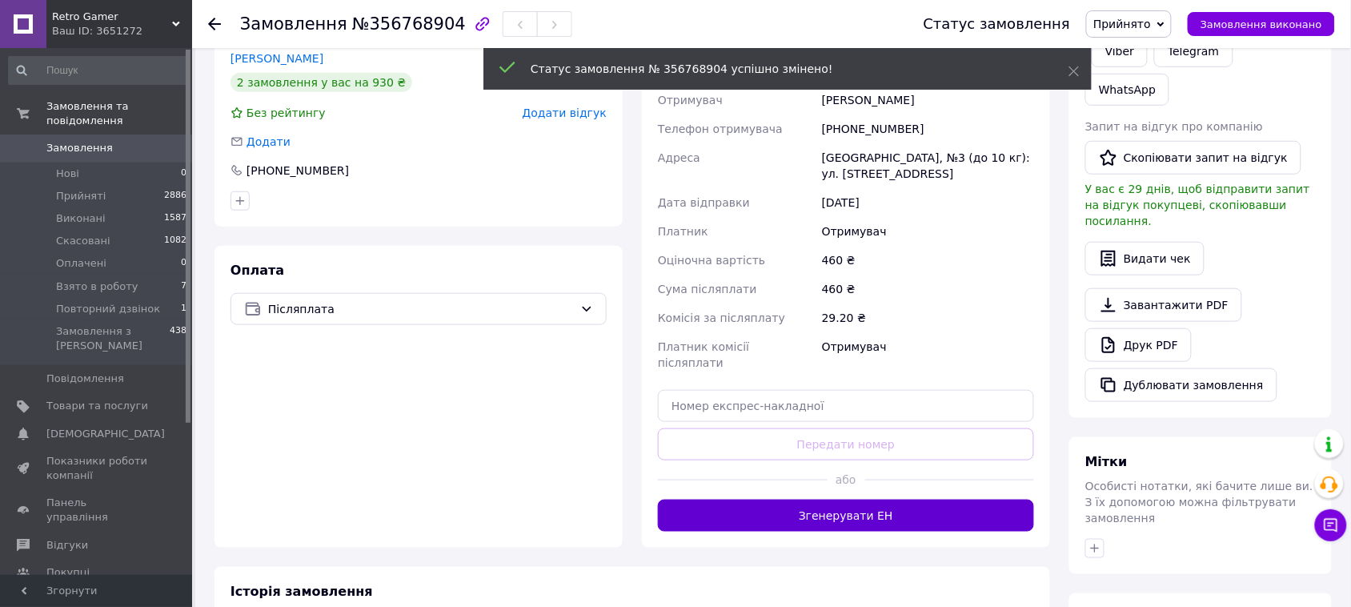
click at [842, 506] on button "Згенерувати ЕН" at bounding box center [846, 515] width 376 height 32
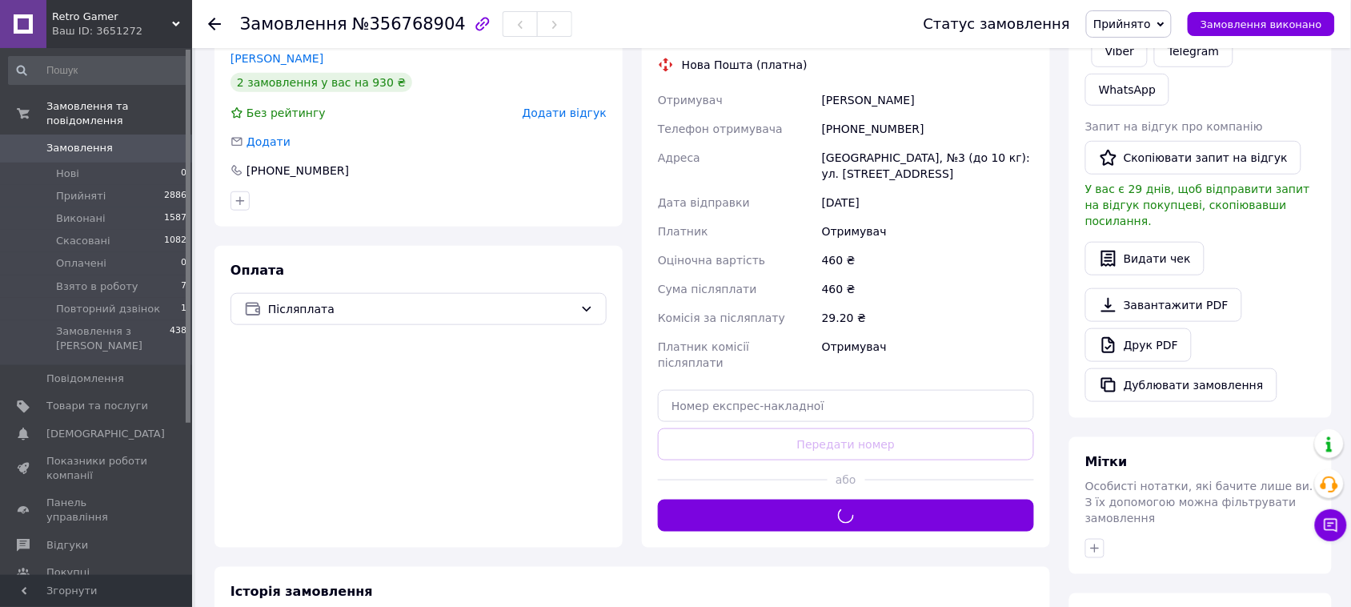
scroll to position [0, 0]
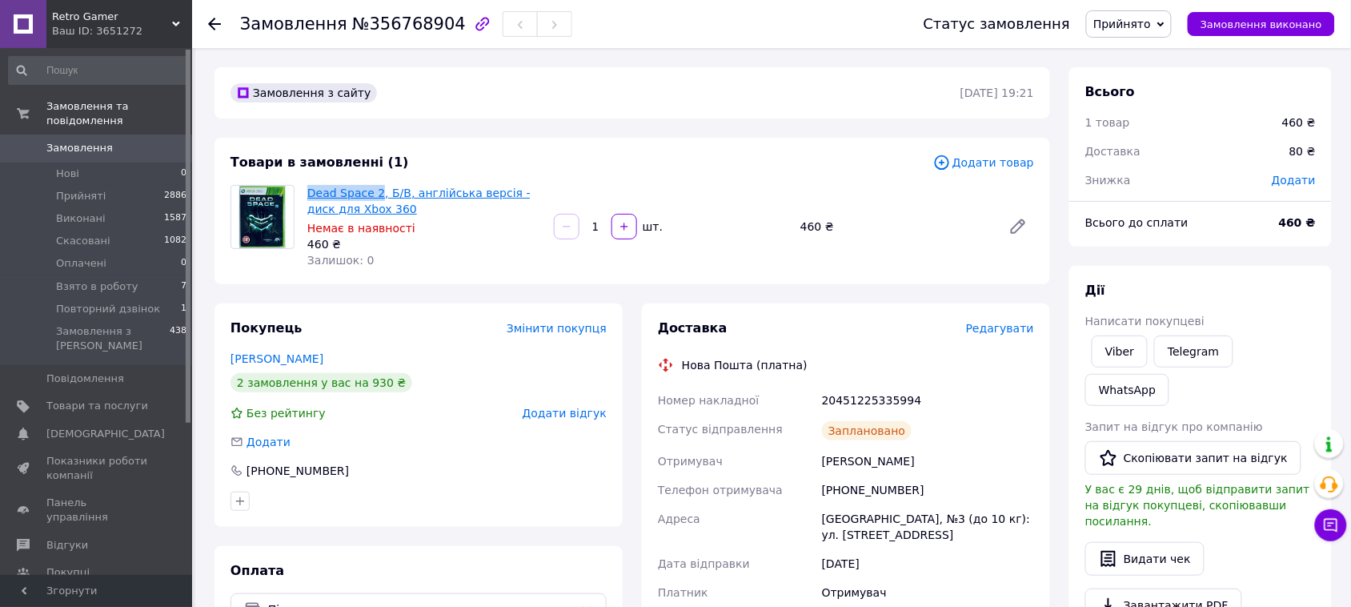
drag, startPoint x: 308, startPoint y: 176, endPoint x: 372, endPoint y: 192, distance: 66.0
click at [372, 192] on div "Товари в замовленні (1) Додати товар Dead Space 2, Б/В, англійська версія - дис…" at bounding box center [631, 211] width 835 height 146
copy link "Dead Space 2"
drag, startPoint x: 820, startPoint y: 398, endPoint x: 960, endPoint y: 401, distance: 140.1
click at [959, 402] on div "20451225335994" at bounding box center [928, 400] width 218 height 29
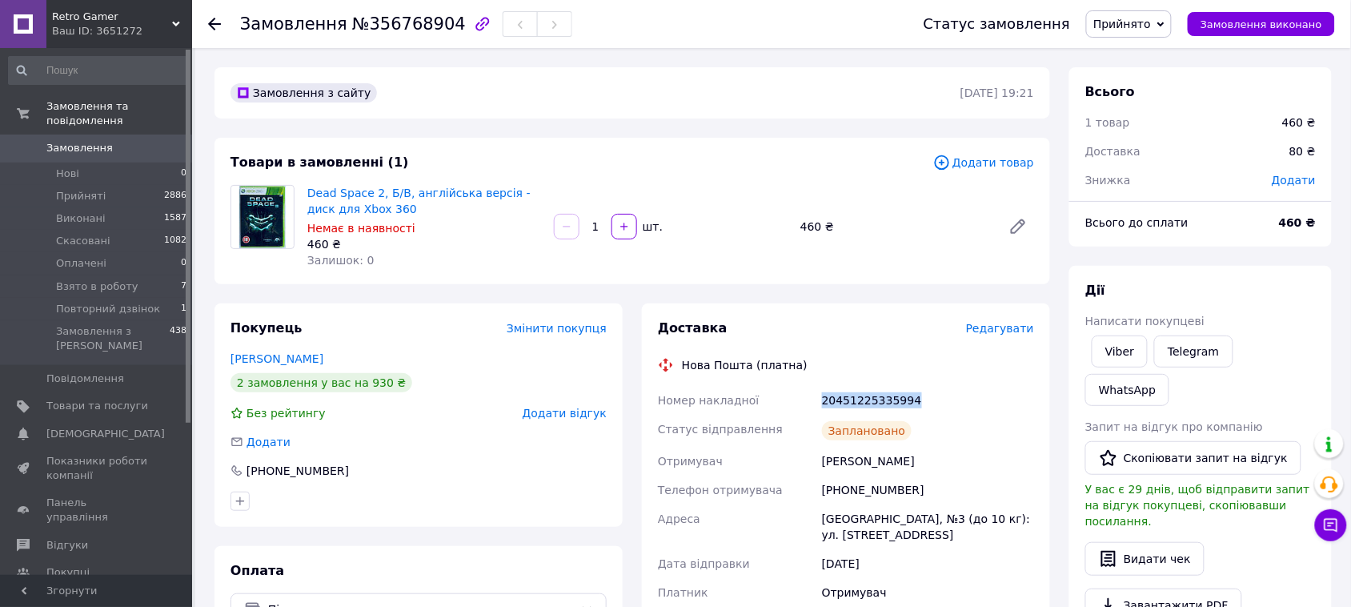
copy div "20451225335994"
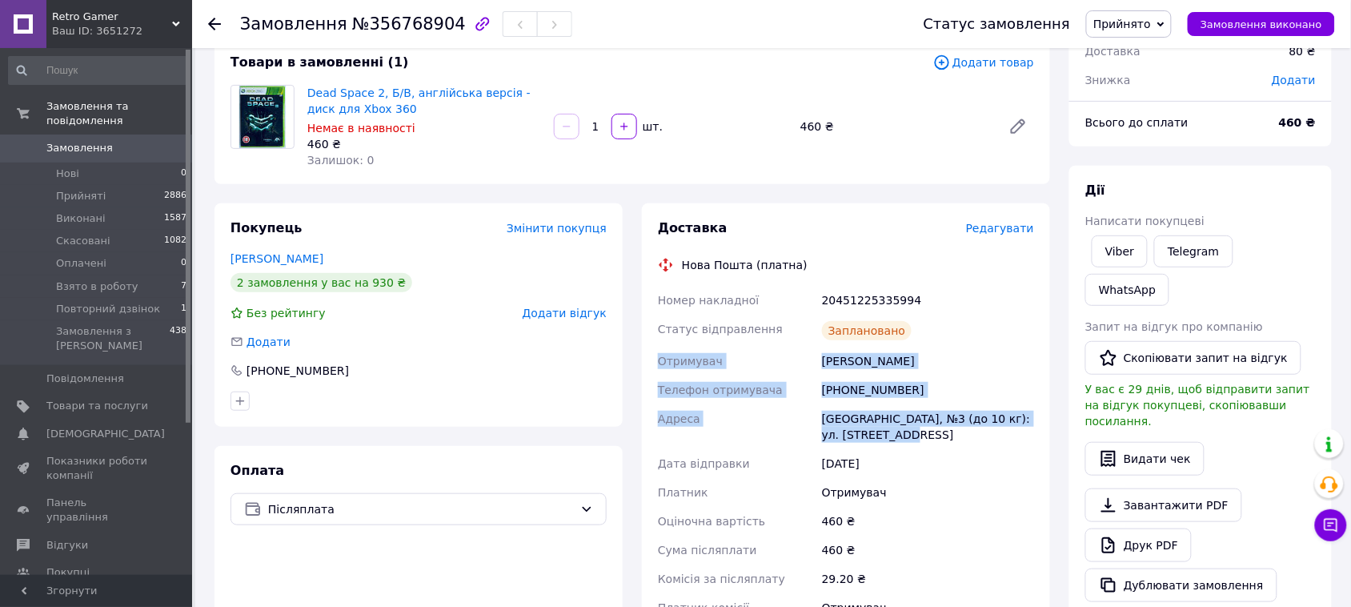
drag, startPoint x: 659, startPoint y: 359, endPoint x: 911, endPoint y: 439, distance: 264.5
click at [911, 439] on div "Номер накладної 20451225335994 Статус відправлення Заплановано Отримувач Иванен…" at bounding box center [846, 476] width 383 height 381
copy div "Отримувач Иваненко Вадим Телефон отримувача +380963487357 Адреса Новая Одесса, …"
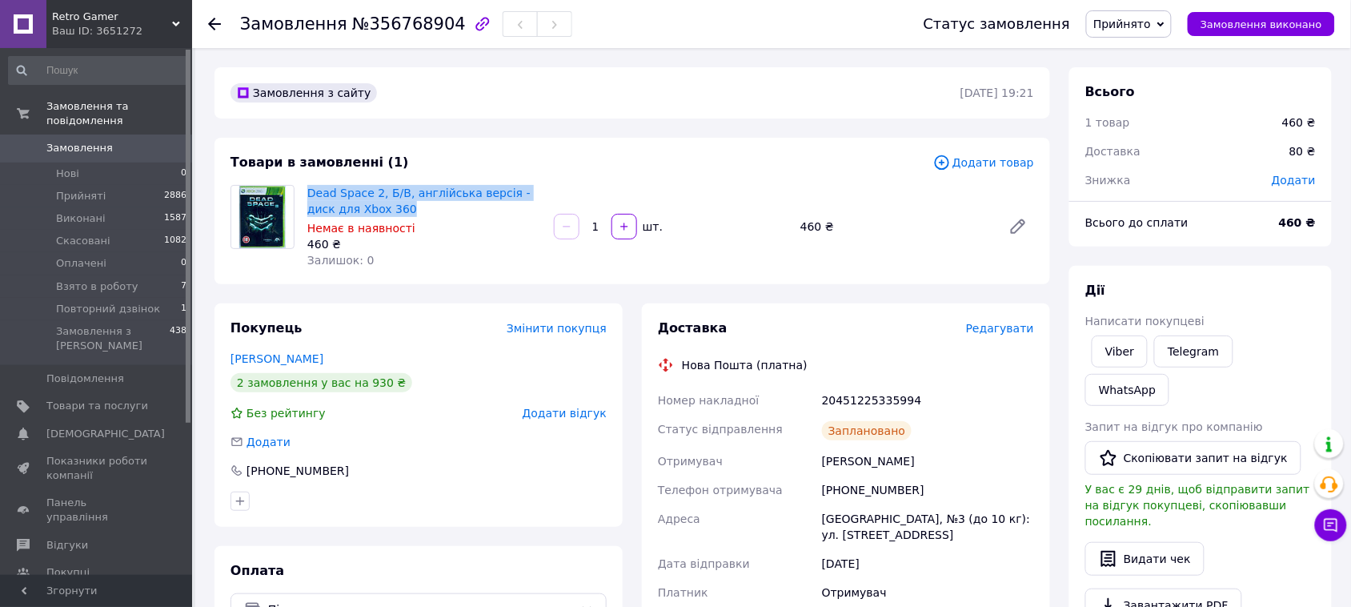
drag, startPoint x: 306, startPoint y: 182, endPoint x: 389, endPoint y: 206, distance: 85.9
click at [389, 206] on div "Dead Space 2, Б/В, англійська версія - диск для Xbox 360 Немає в наявності 460 …" at bounding box center [424, 227] width 246 height 90
copy link "Dead Space 2, Б/В, англійська версія - диск для Xbox 360"
click at [94, 141] on span "Замовлення" at bounding box center [79, 148] width 66 height 14
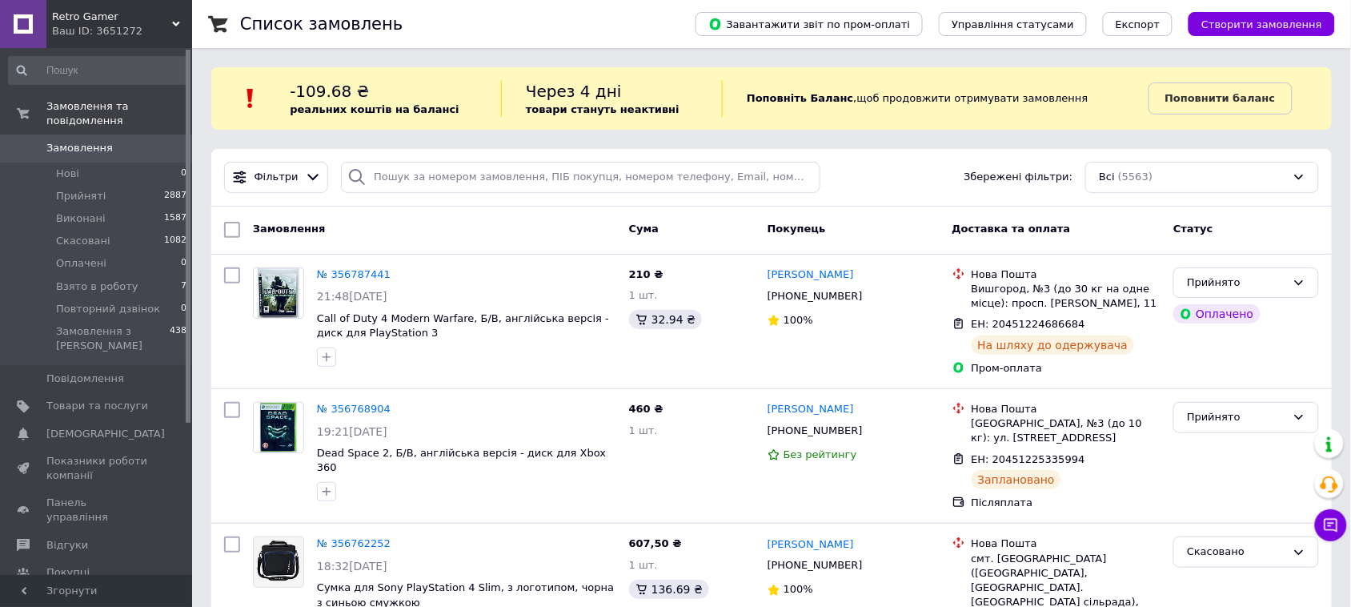
click at [94, 141] on span "Замовлення" at bounding box center [79, 148] width 66 height 14
